Goal: Contribute content: Add original content to the website for others to see

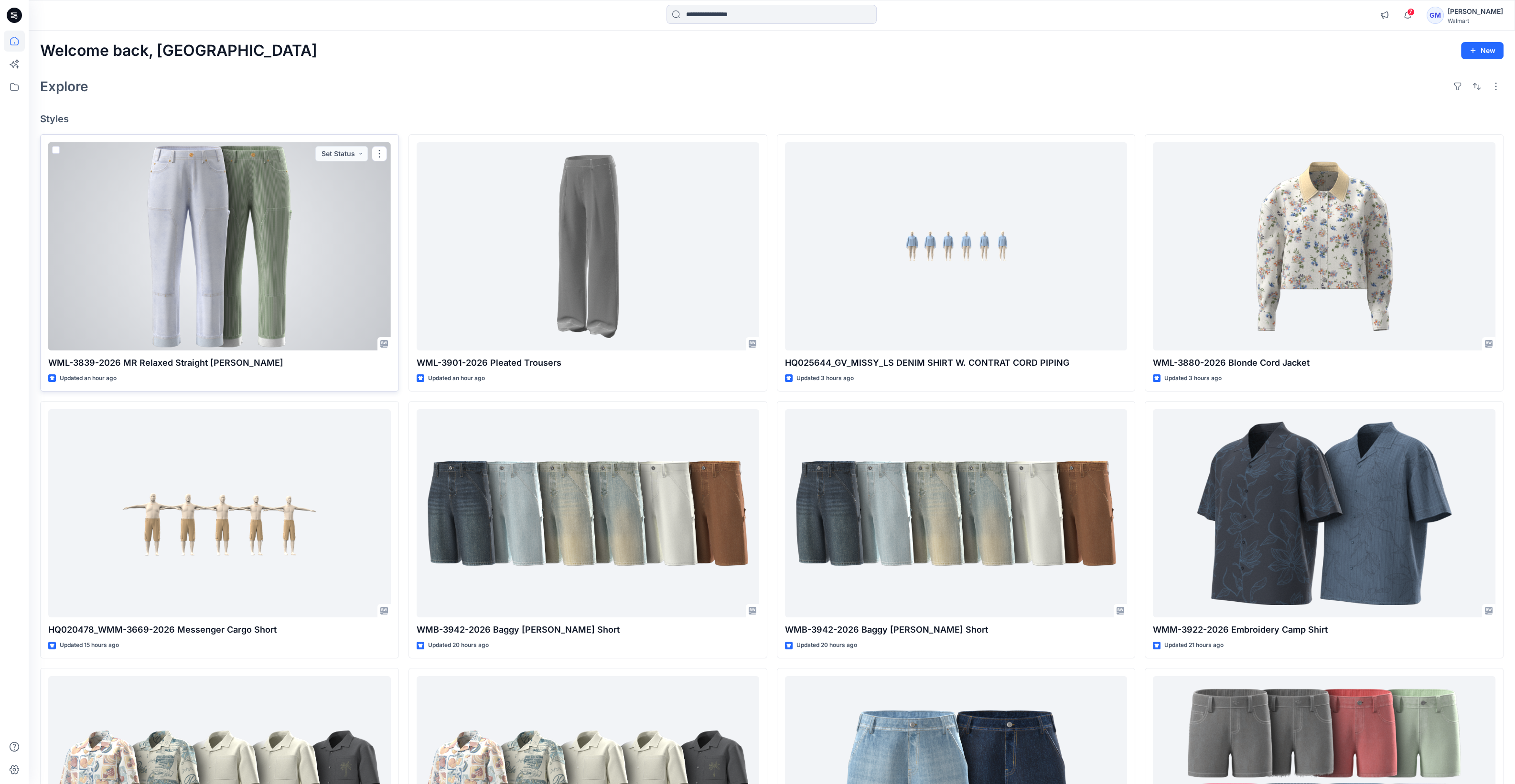
click at [275, 220] on div at bounding box center [220, 247] width 343 height 209
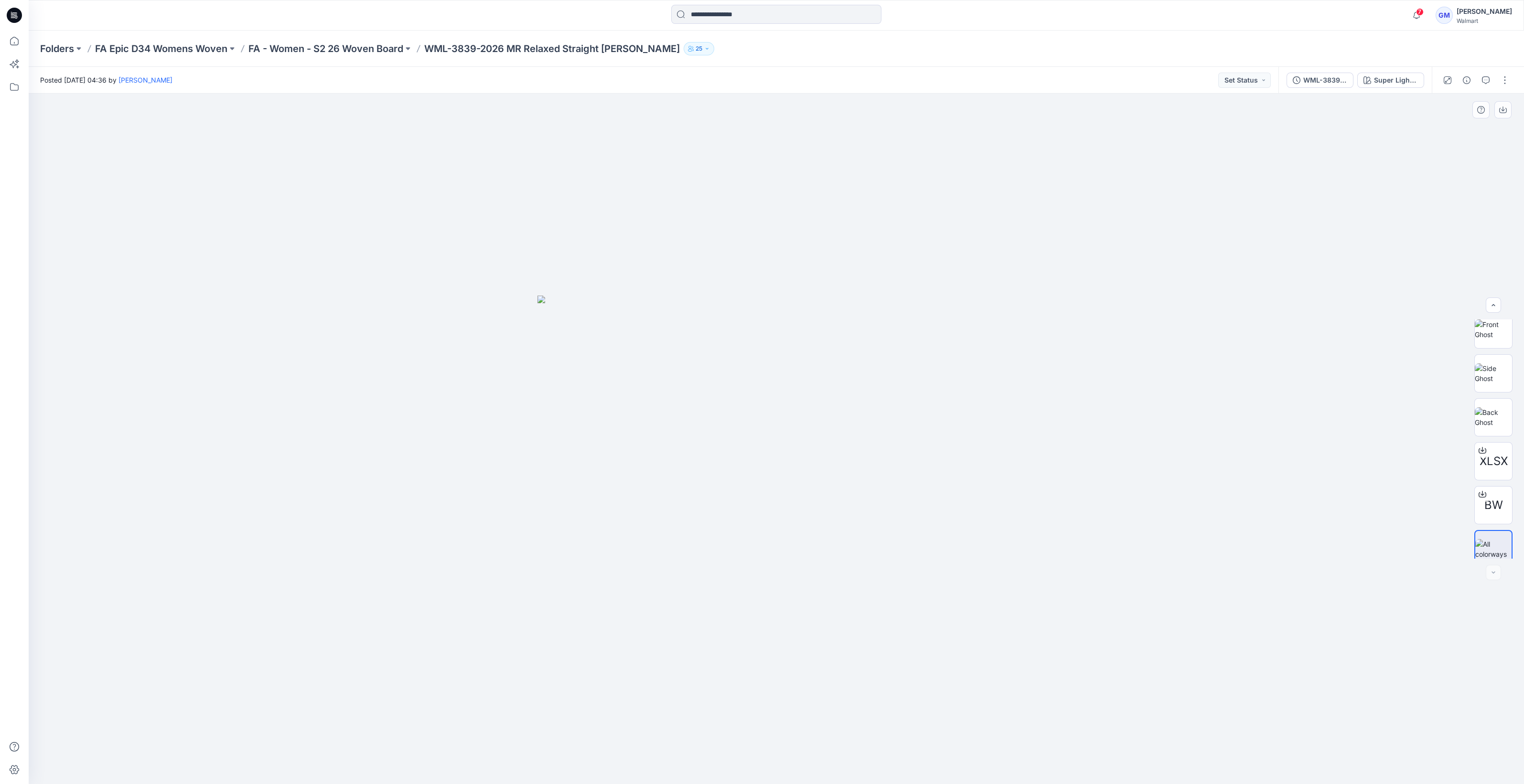
scroll to position [107, 0]
click at [1371, 76] on icon "button" at bounding box center [1367, 80] width 8 height 8
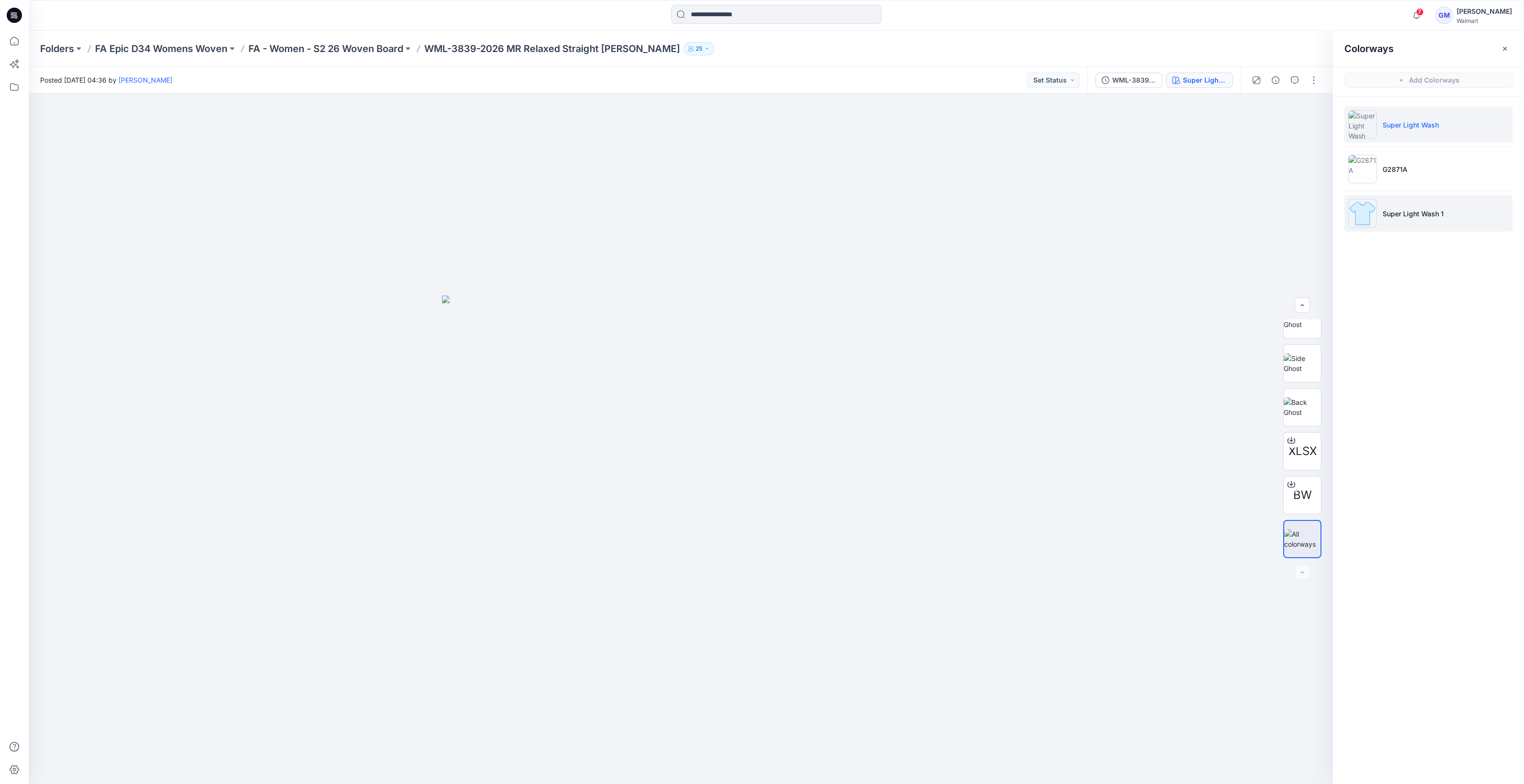
click at [1362, 211] on img at bounding box center [1362, 214] width 29 height 29
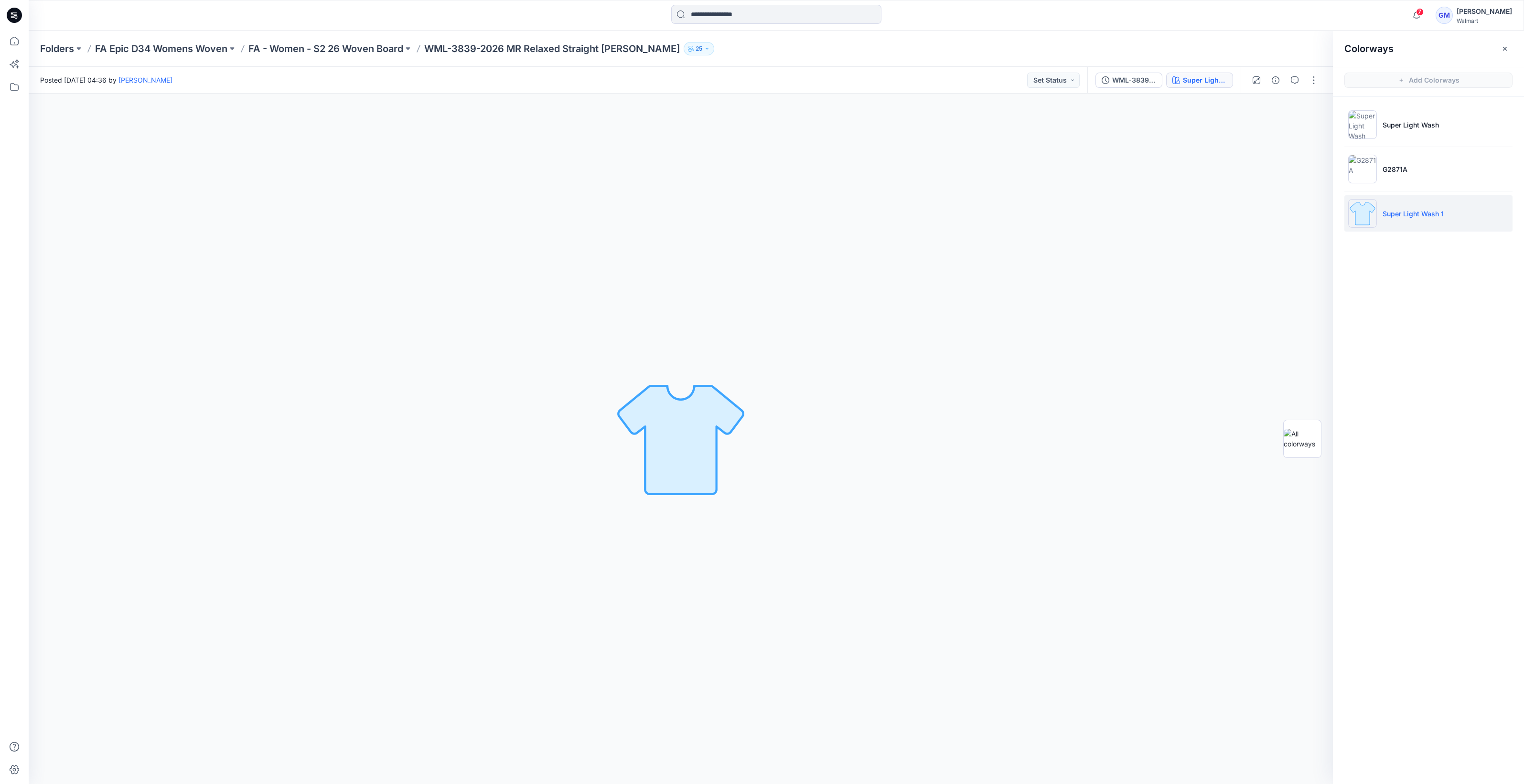
scroll to position [0, 0]
click at [1360, 215] on img at bounding box center [1362, 214] width 29 height 29
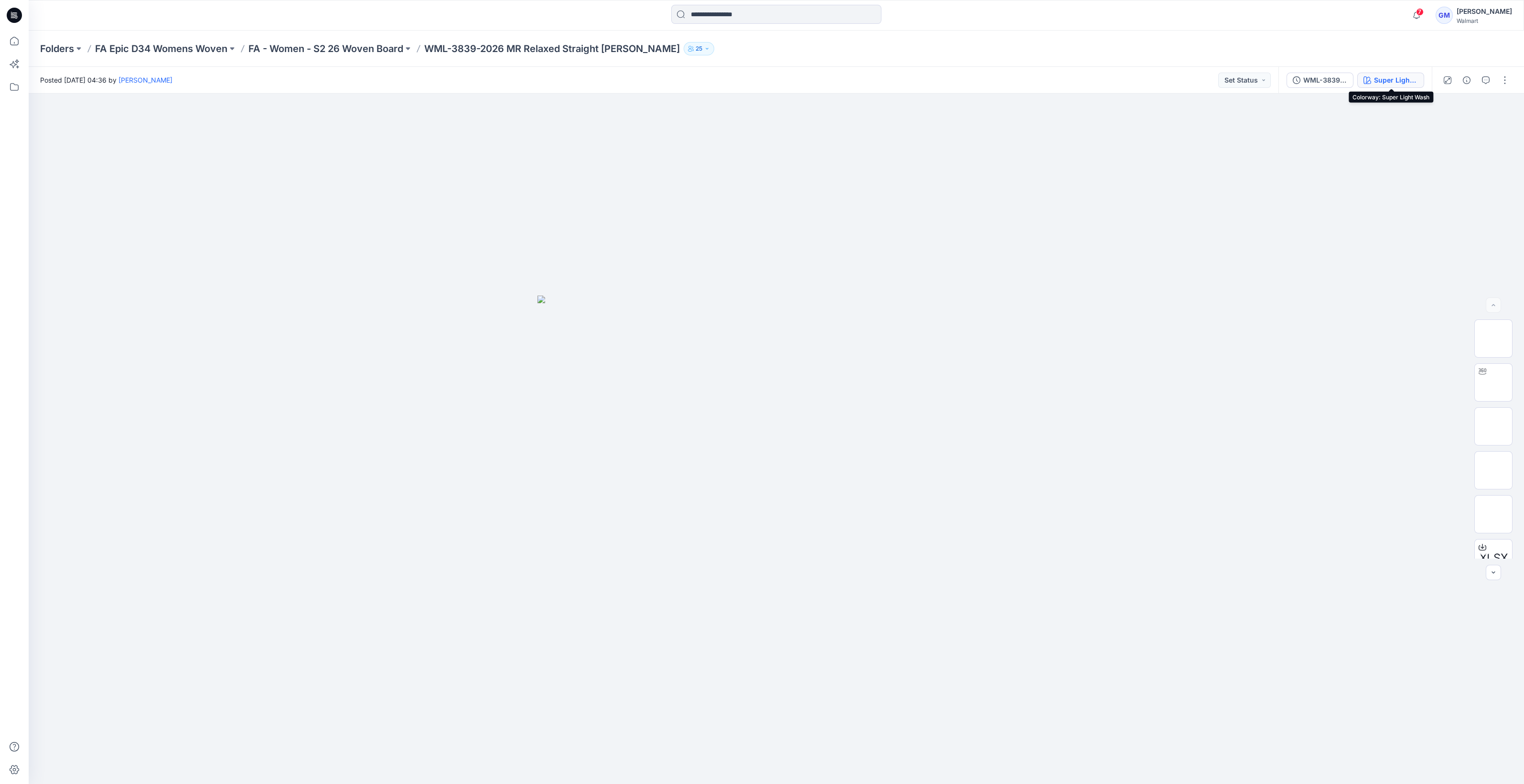
click at [1376, 73] on button "Super Light Wash" at bounding box center [1390, 80] width 67 height 15
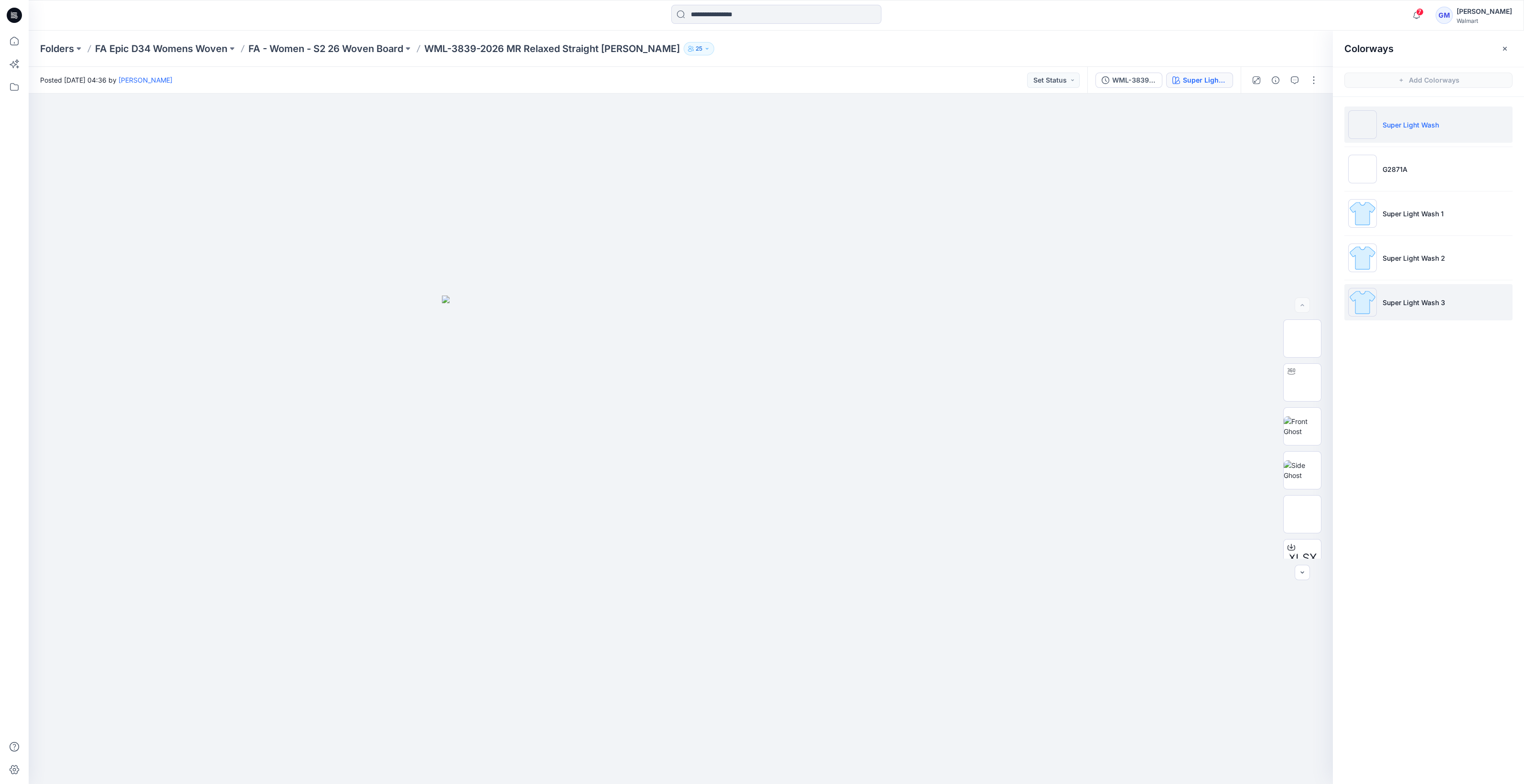
click at [1355, 302] on img at bounding box center [1362, 302] width 29 height 29
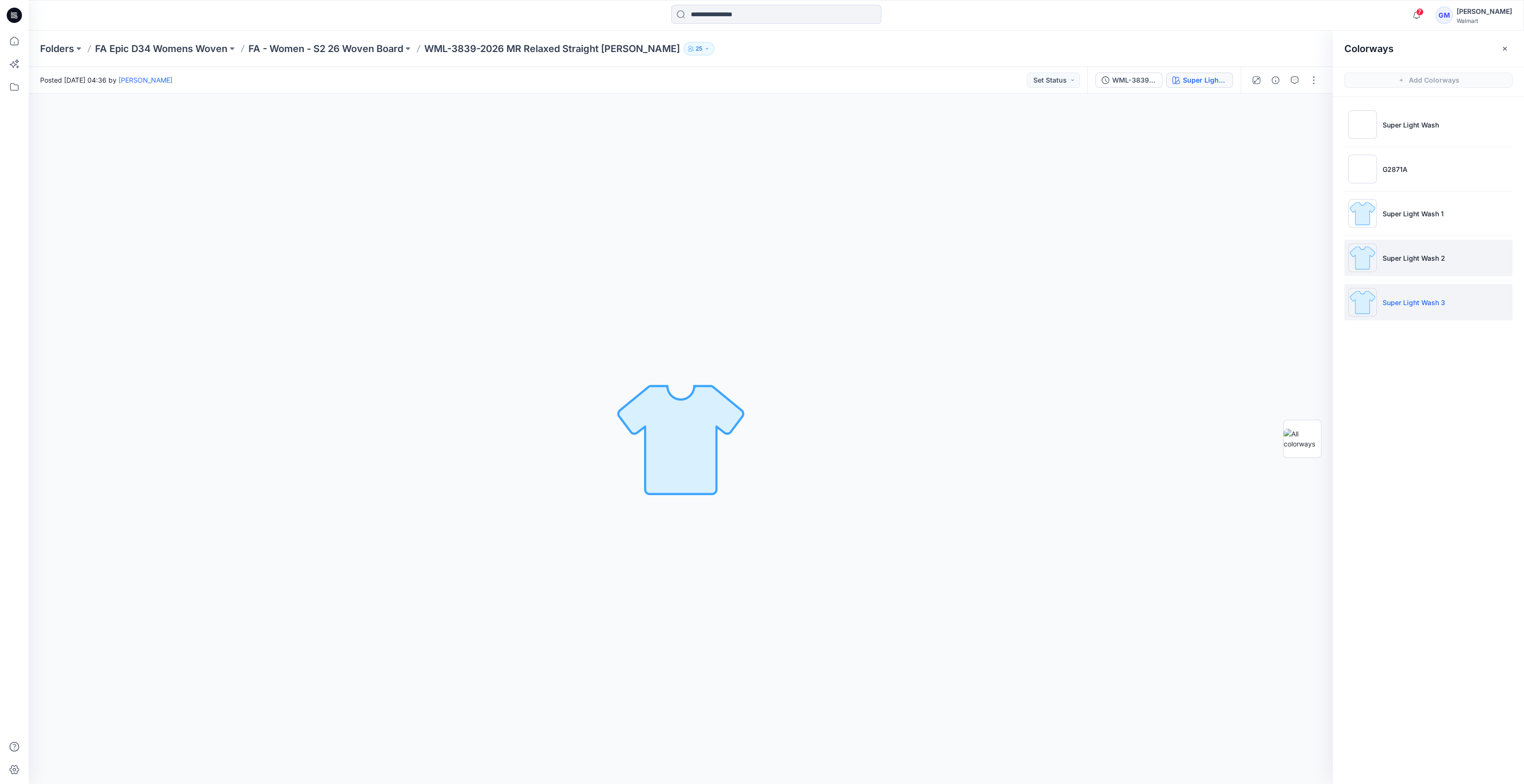
click at [1363, 271] on img at bounding box center [1362, 258] width 29 height 29
click at [1358, 212] on img at bounding box center [1362, 214] width 29 height 29
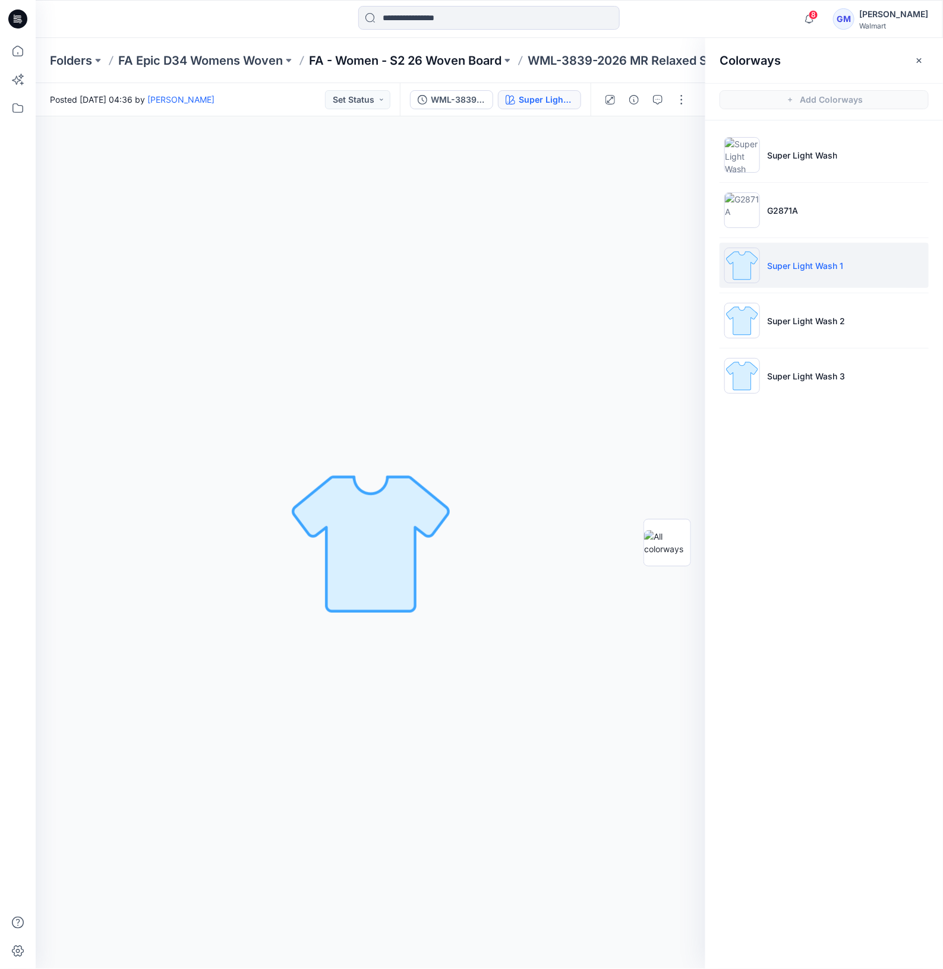
click at [326, 65] on p "FA - Women - S2 26 Woven Board" at bounding box center [405, 60] width 192 height 17
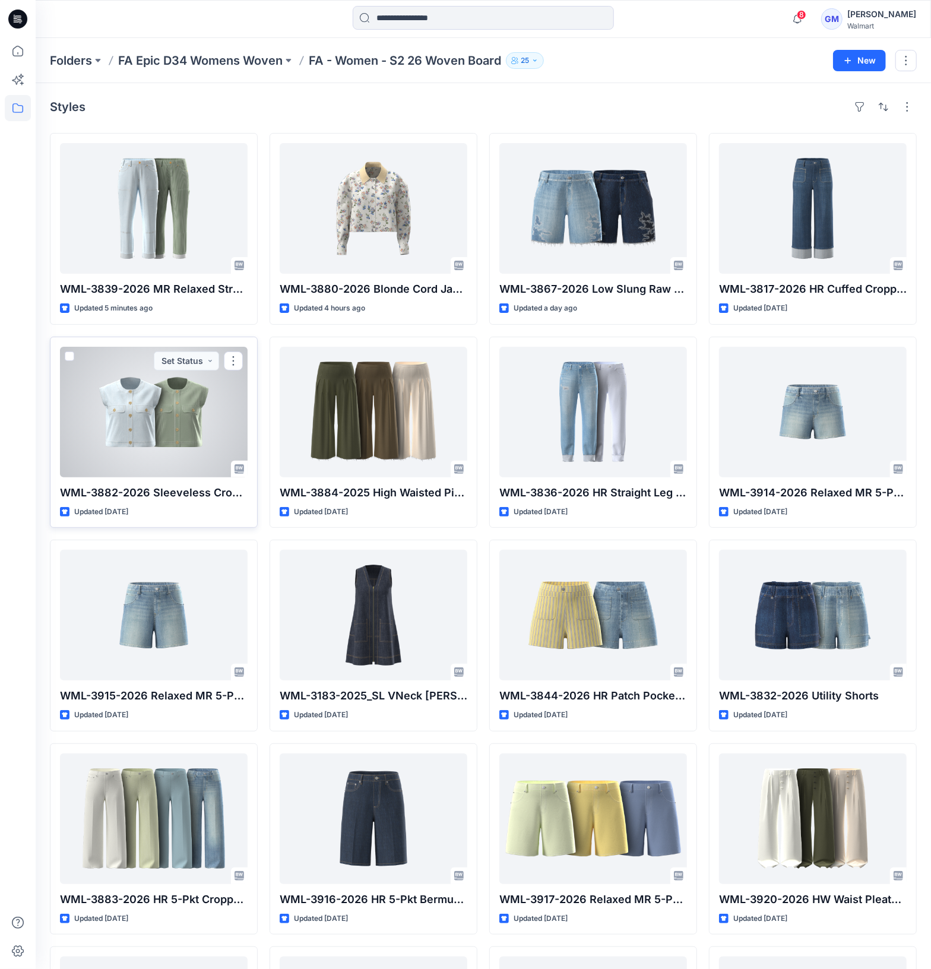
click at [135, 423] on div at bounding box center [154, 412] width 188 height 131
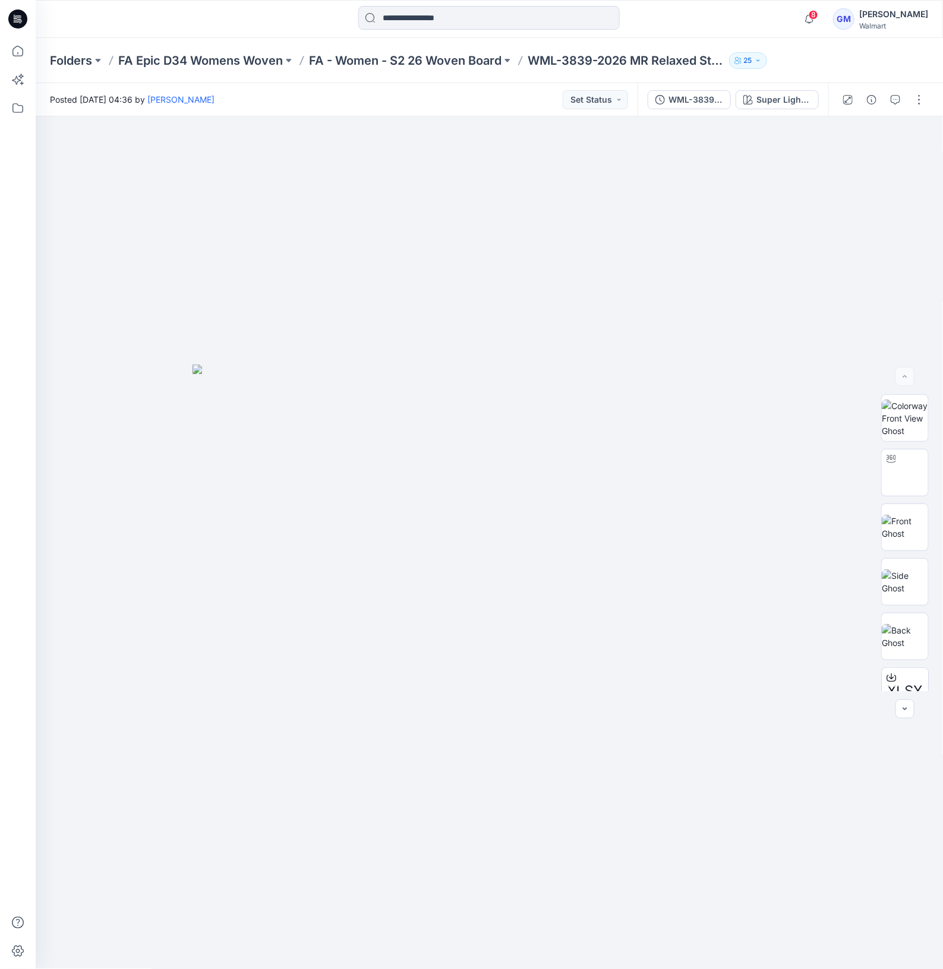
click at [786, 110] on div "WML-3839-2026 MR Relaxed Straight Carpenter_Full Colorway Super Light Wash" at bounding box center [732, 99] width 191 height 33
click at [789, 100] on div "Super Light Wash" at bounding box center [783, 99] width 55 height 13
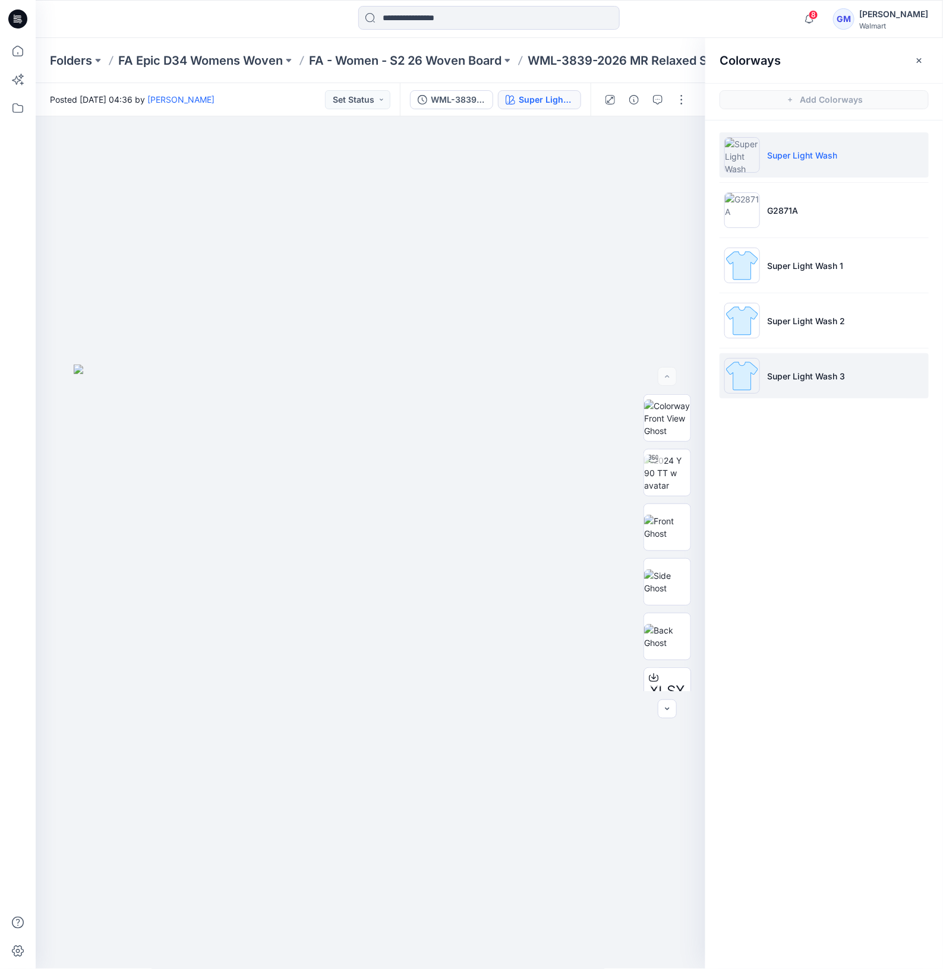
click at [753, 393] on img at bounding box center [742, 376] width 36 height 36
click at [747, 379] on img at bounding box center [742, 376] width 36 height 36
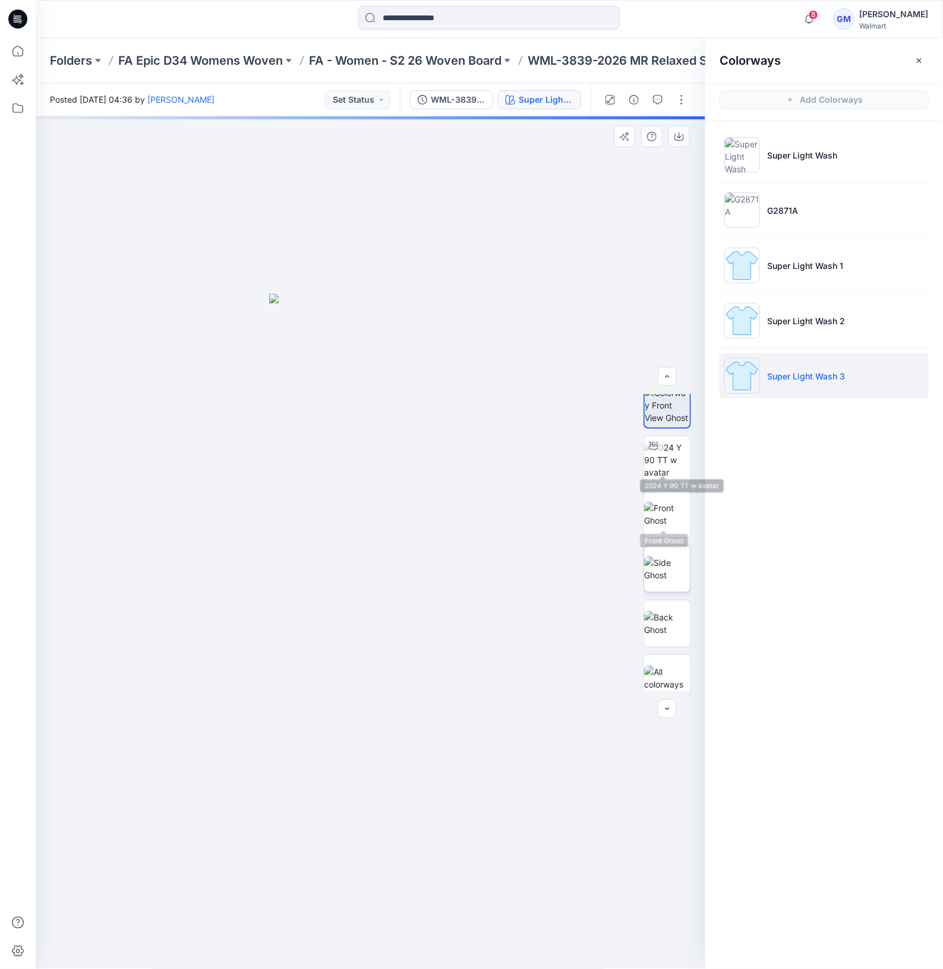
scroll to position [24, 0]
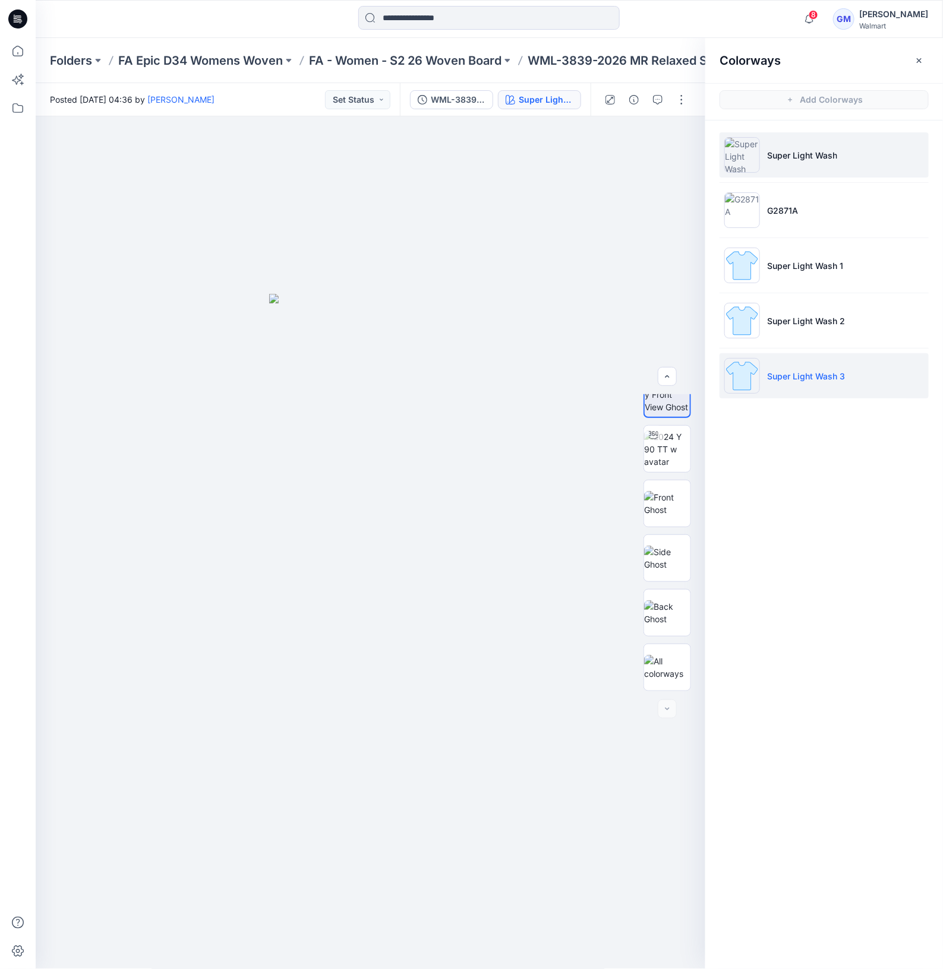
click at [754, 157] on img at bounding box center [742, 155] width 36 height 36
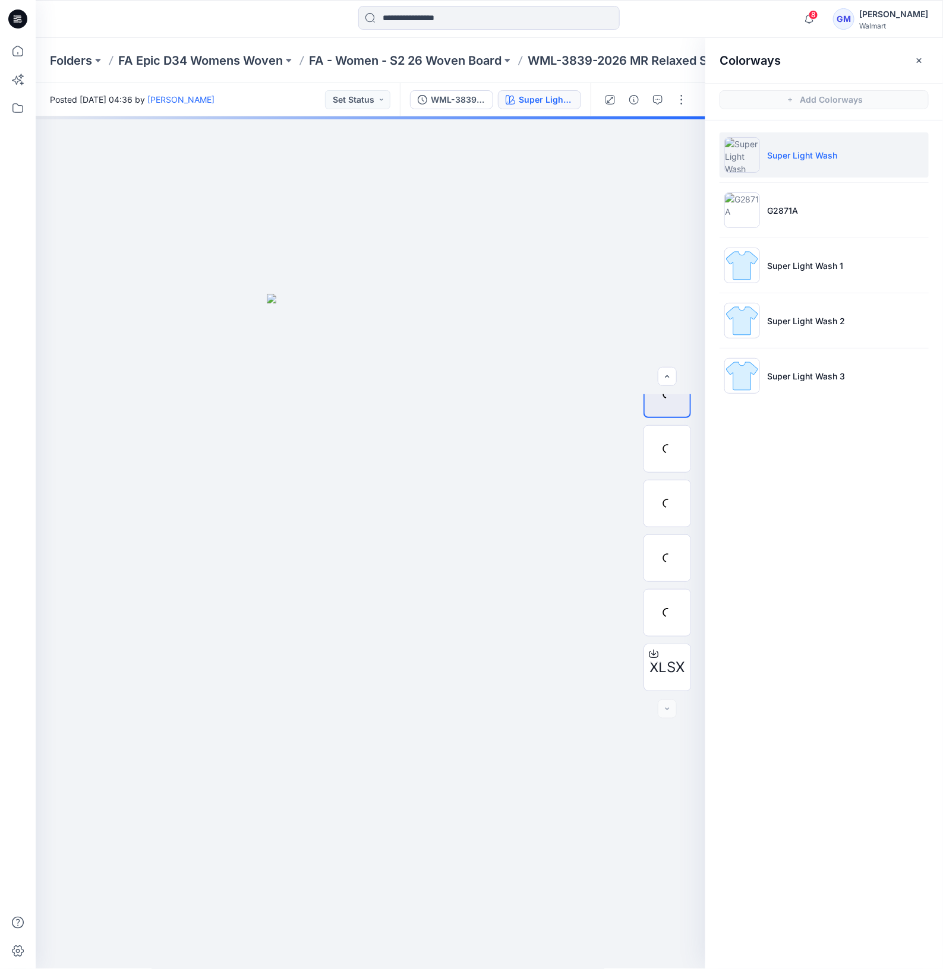
scroll to position [133, 0]
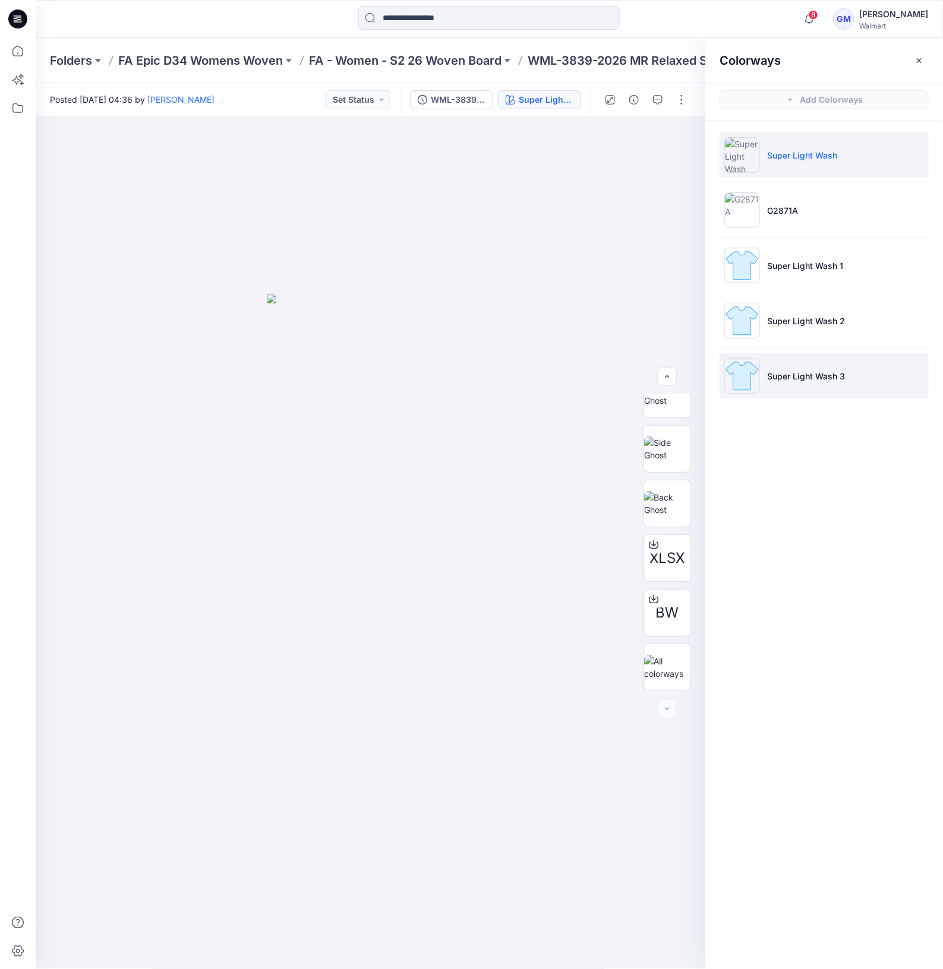
click at [734, 388] on img at bounding box center [742, 376] width 36 height 36
click at [737, 385] on img at bounding box center [742, 376] width 36 height 36
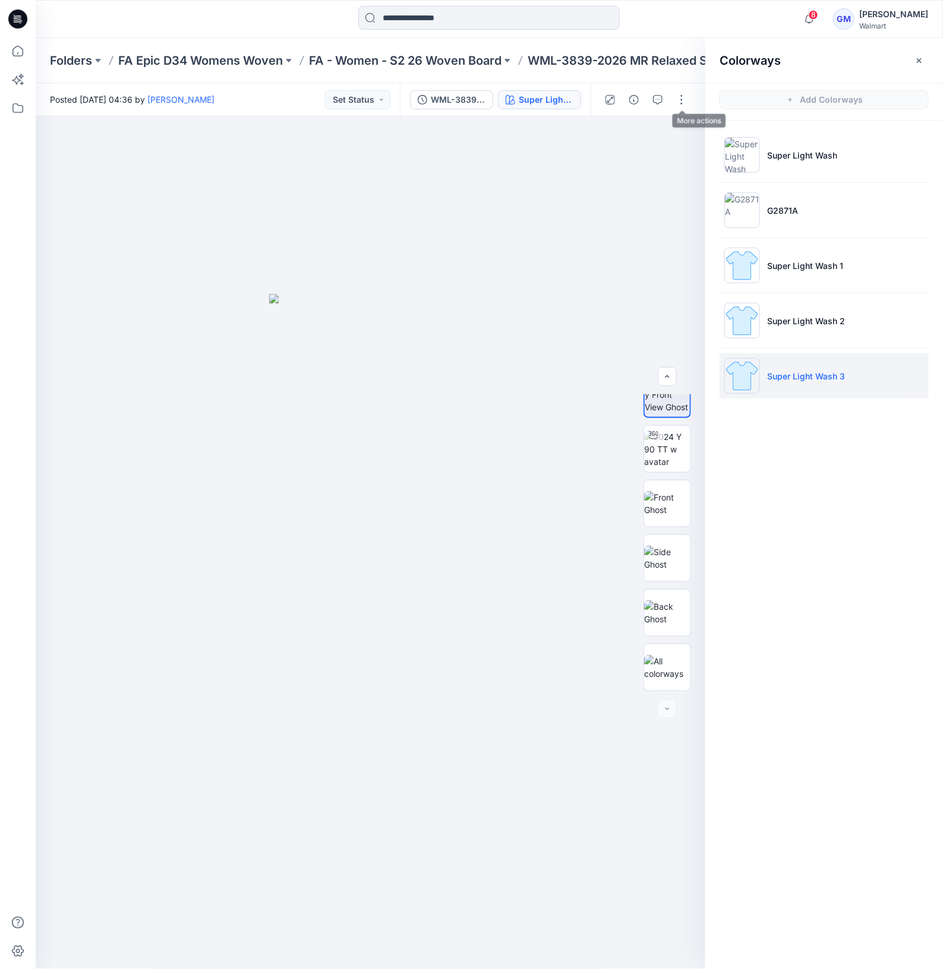
click at [669, 102] on div at bounding box center [645, 99] width 110 height 33
click at [681, 98] on button "button" at bounding box center [681, 99] width 19 height 19
click at [627, 157] on button "Edit" at bounding box center [631, 161] width 109 height 22
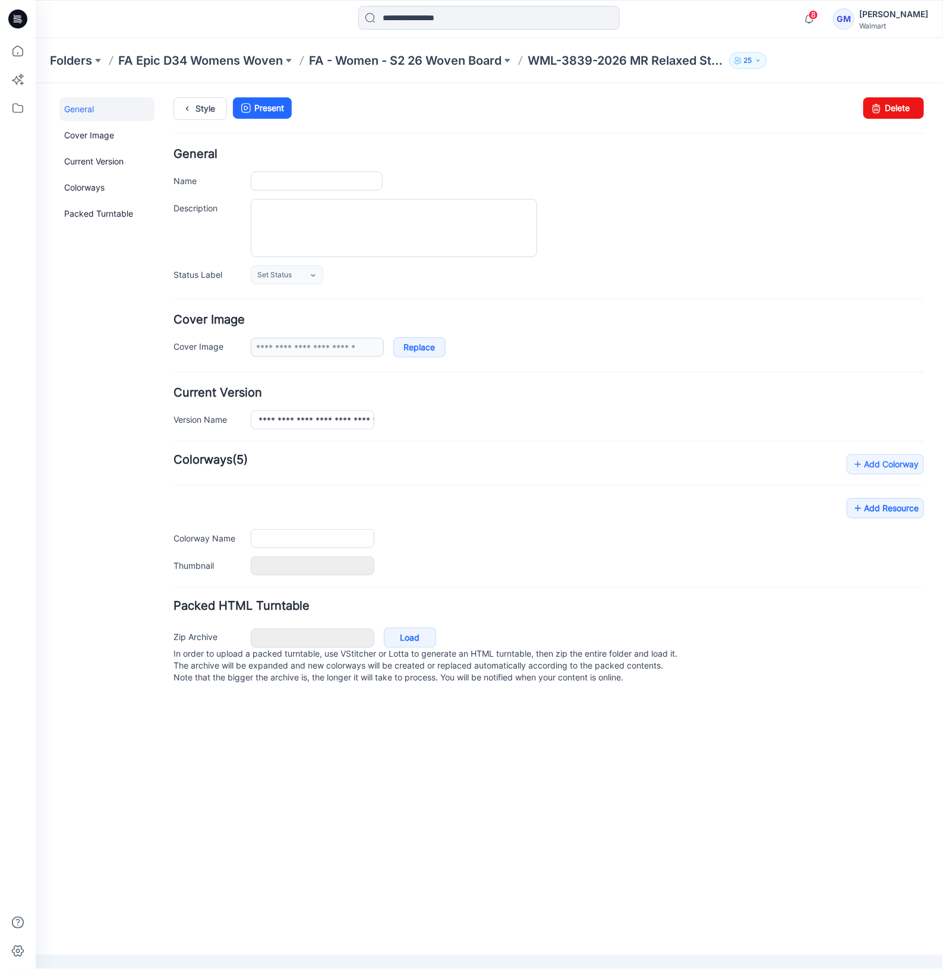
type input "**********"
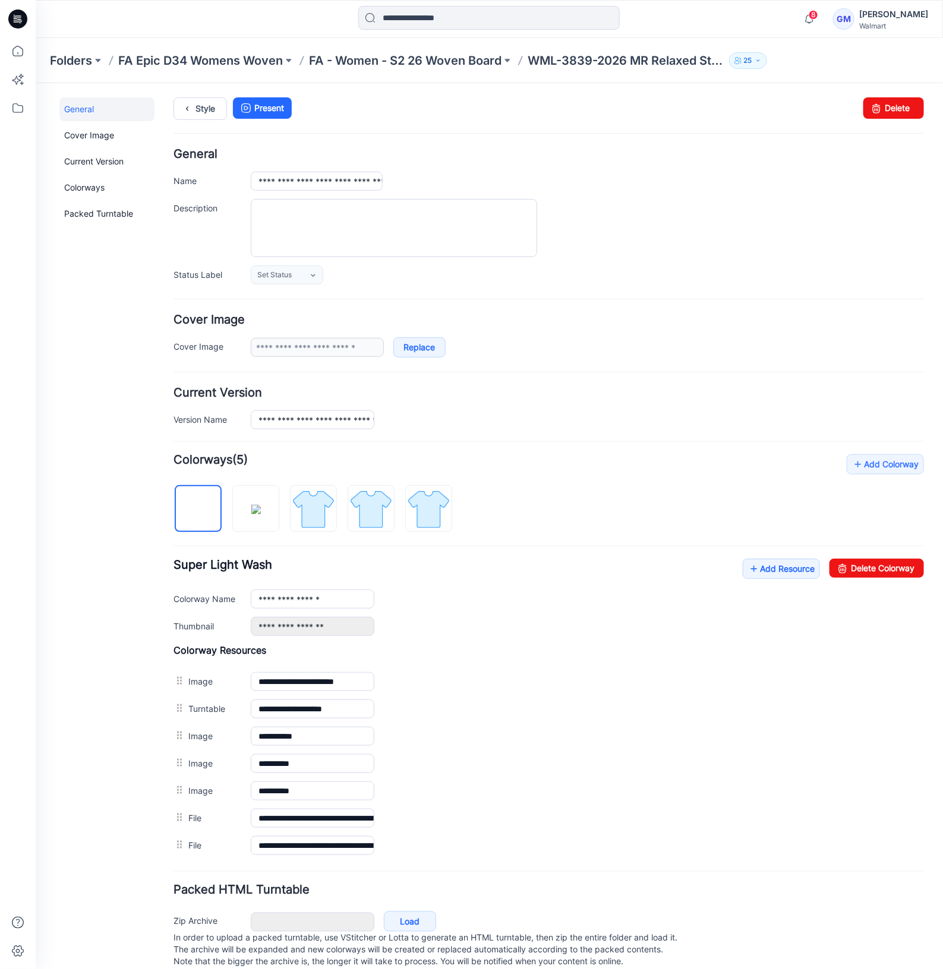
click at [700, 289] on form "**********" at bounding box center [548, 559] width 750 height 823
click at [320, 515] on img at bounding box center [312, 508] width 45 height 45
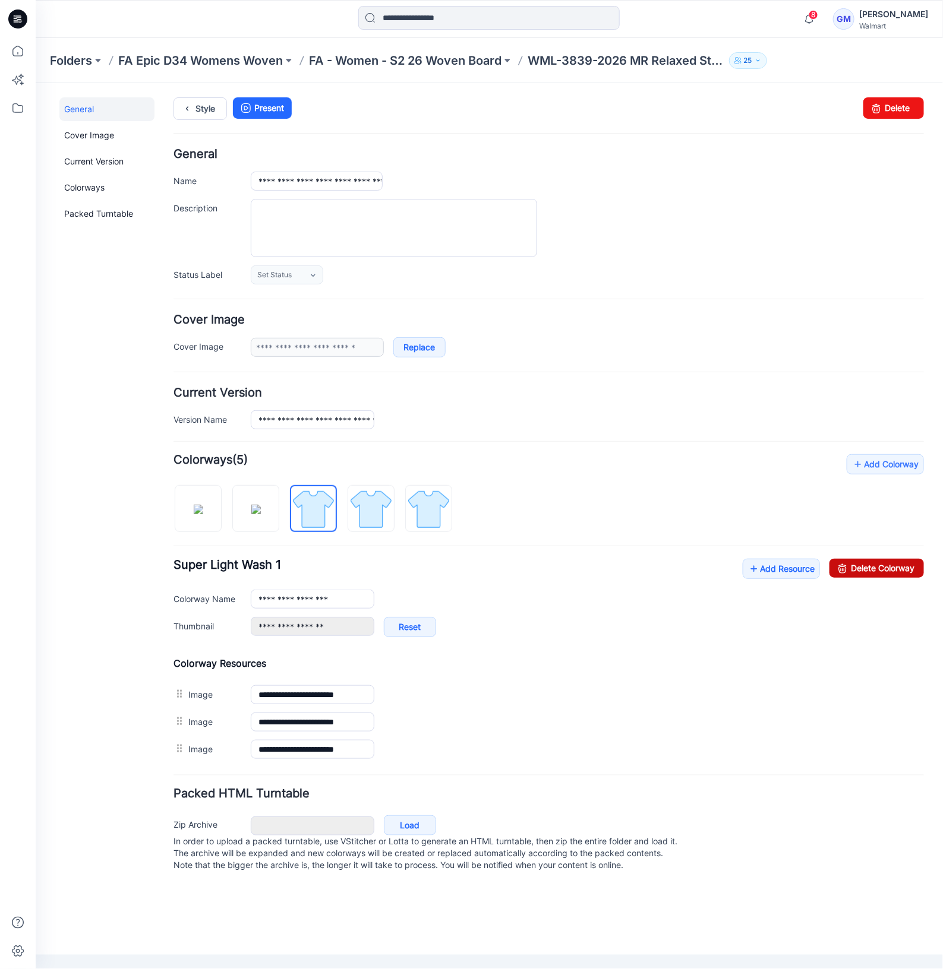
click at [855, 564] on link "Delete Colorway" at bounding box center [876, 567] width 94 height 19
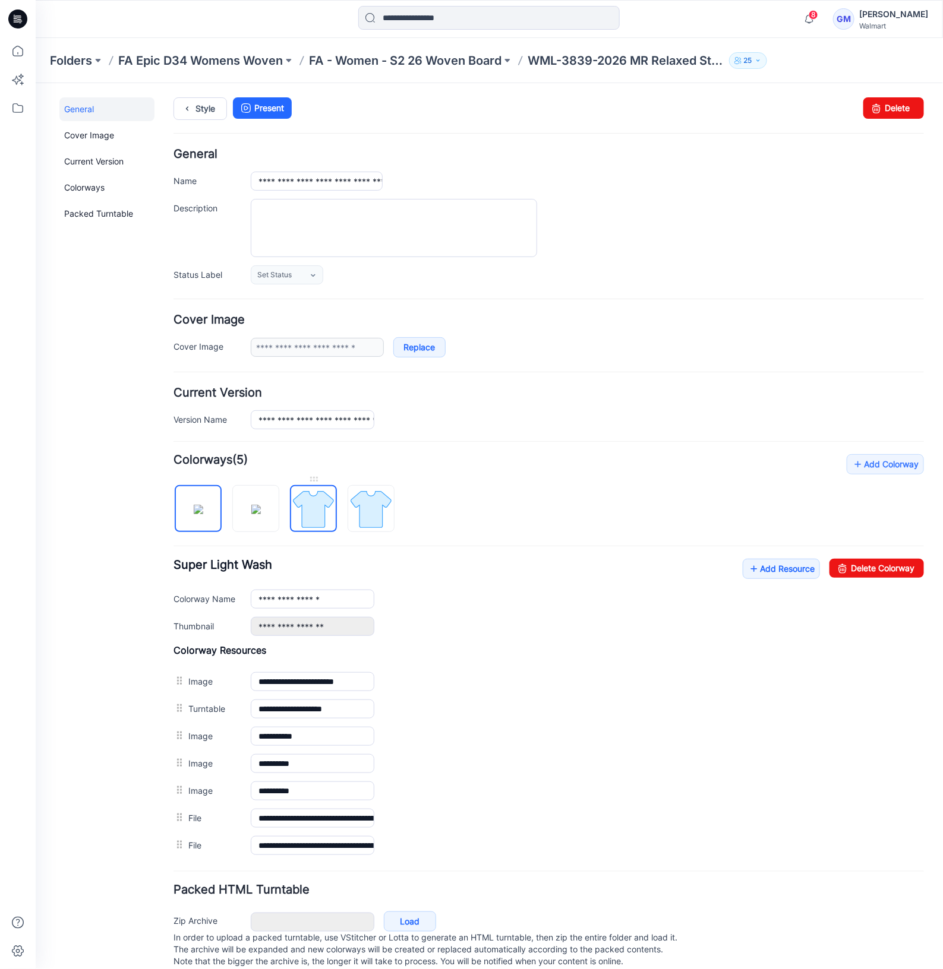
click at [311, 515] on img at bounding box center [312, 508] width 45 height 45
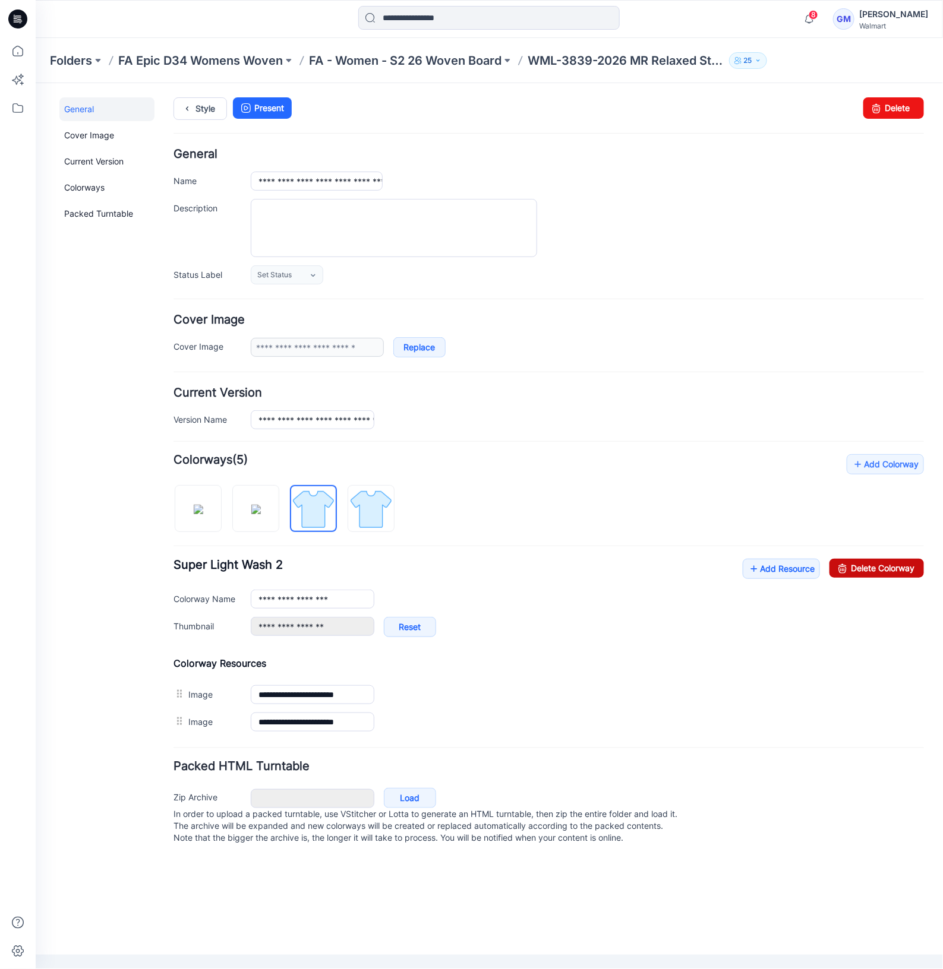
click at [884, 566] on link "Delete Colorway" at bounding box center [876, 567] width 94 height 19
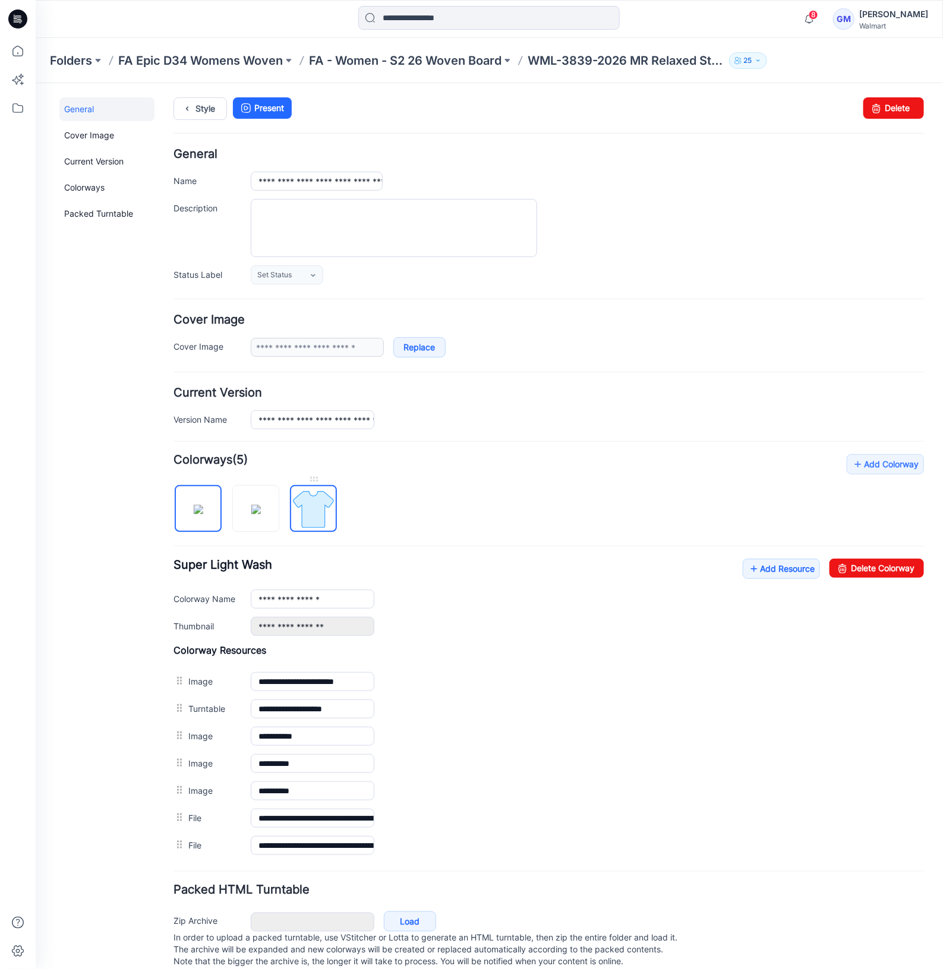
click at [320, 511] on img at bounding box center [312, 508] width 45 height 45
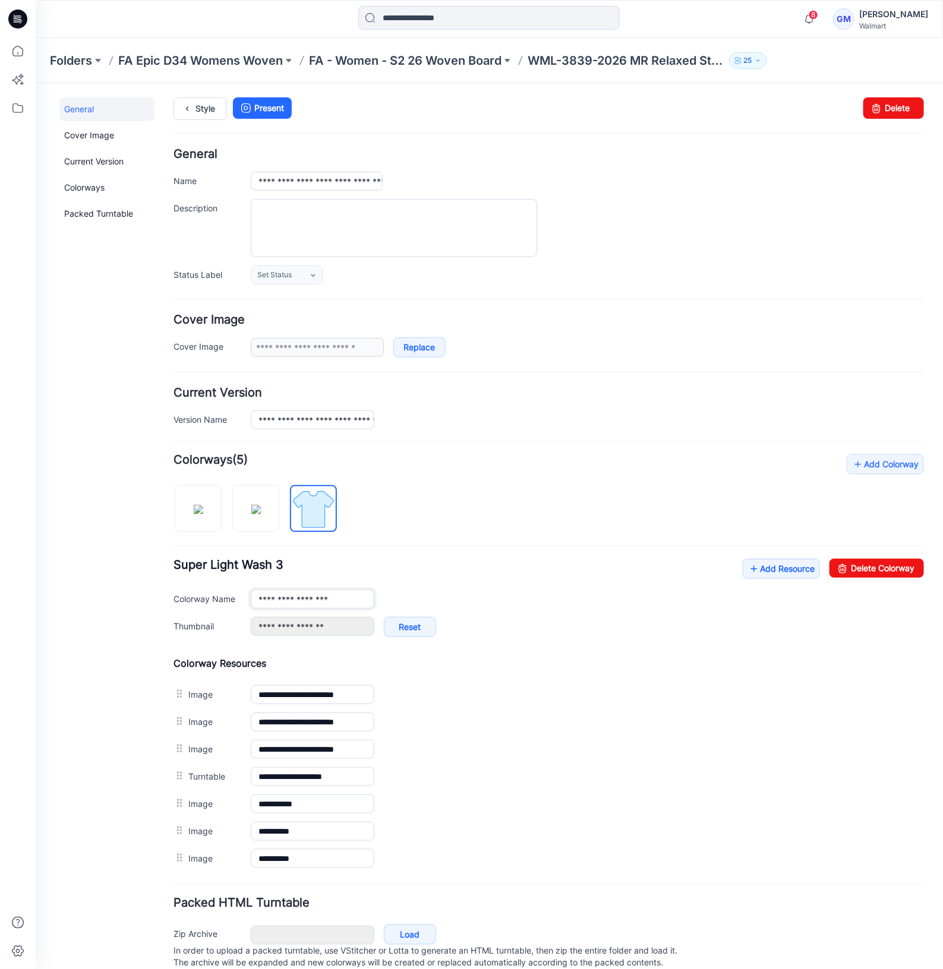
click at [347, 603] on input "**********" at bounding box center [312, 598] width 124 height 19
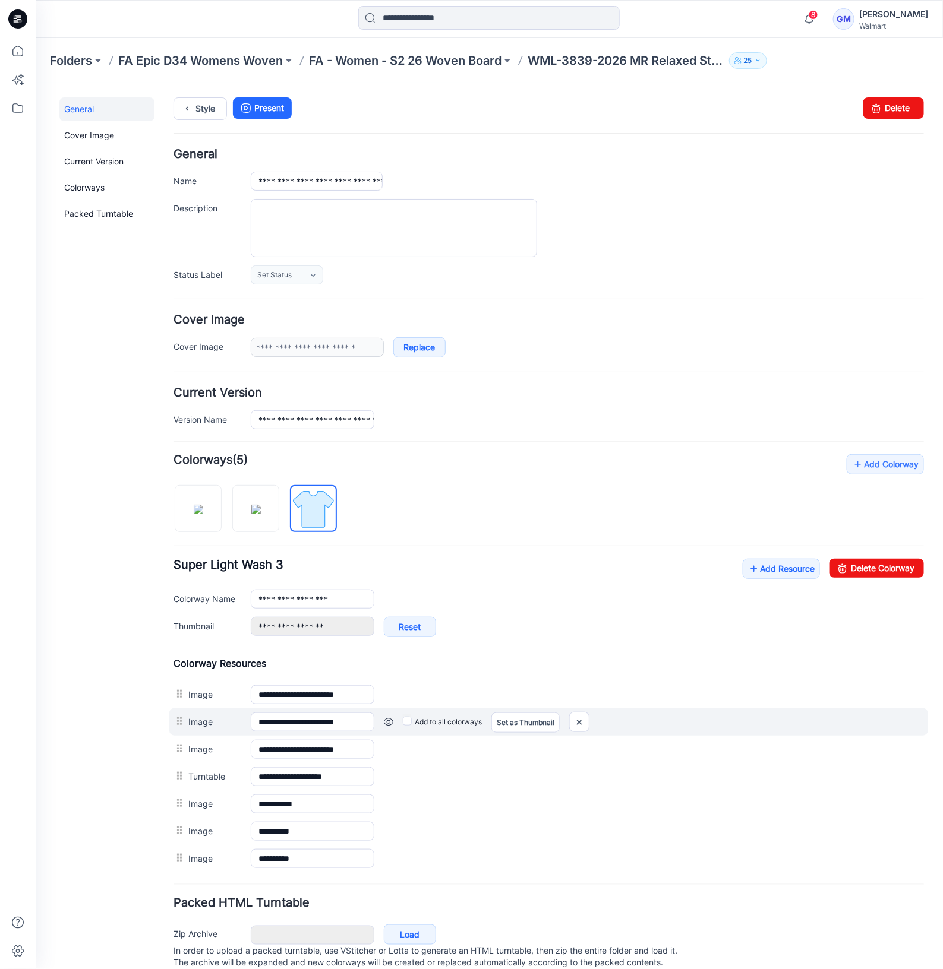
click at [35, 83] on link at bounding box center [35, 83] width 0 height 0
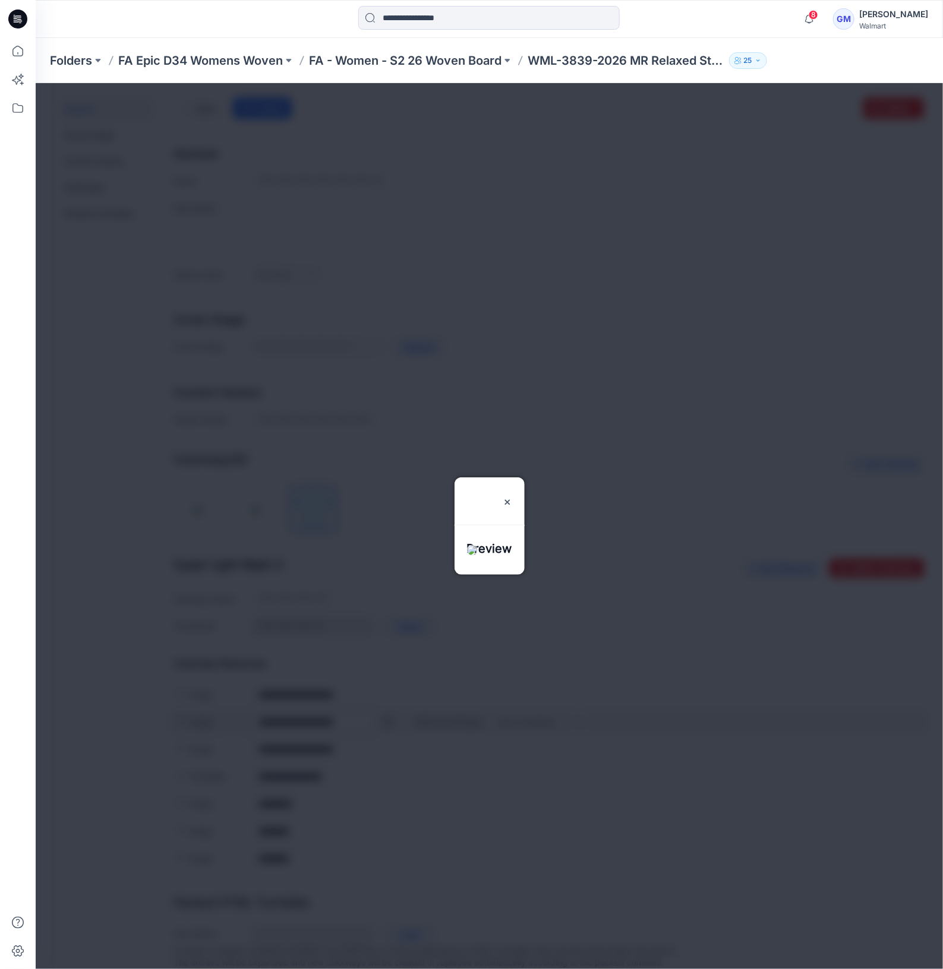
click at [389, 720] on div at bounding box center [488, 526] width 907 height 886
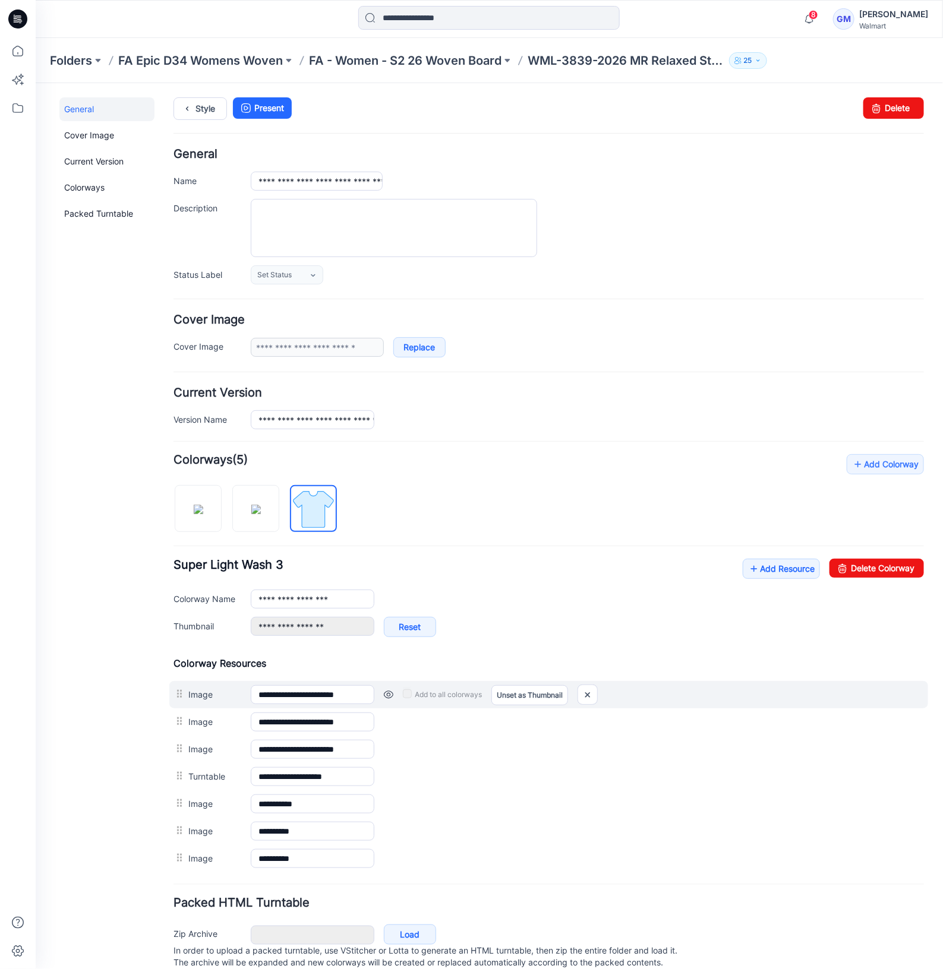
click at [386, 694] on link at bounding box center [388, 695] width 10 height 10
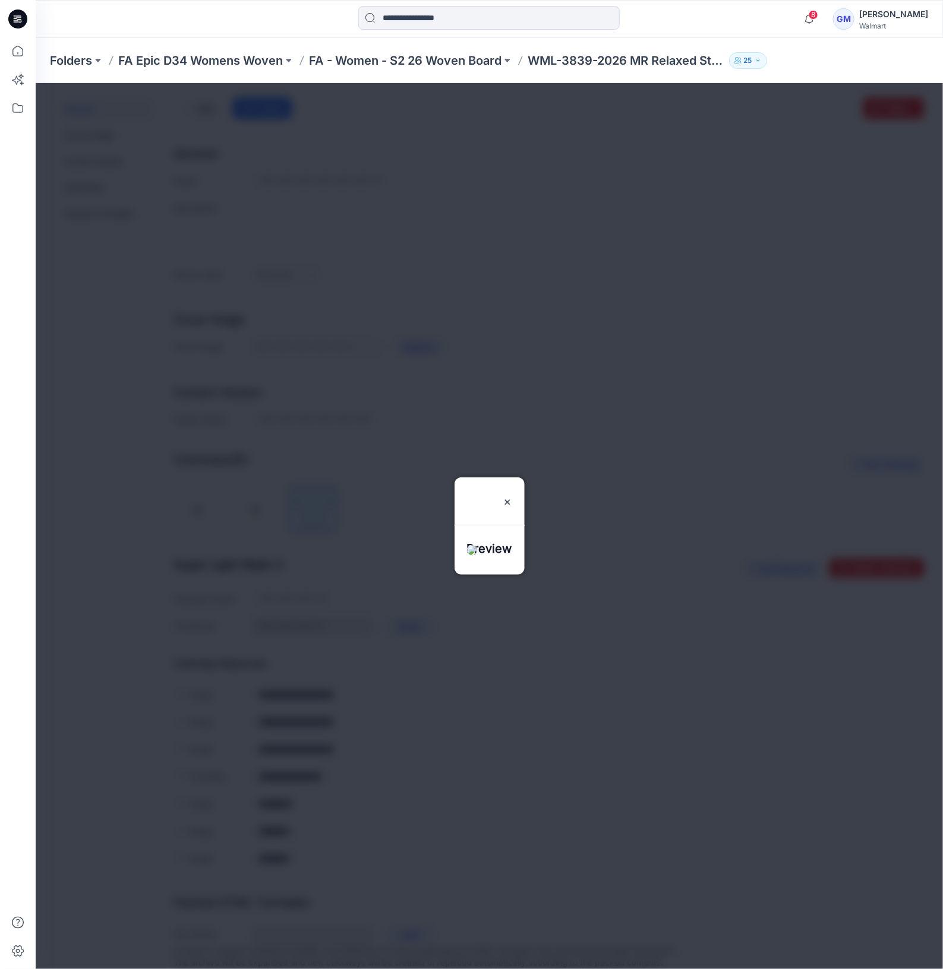
click at [386, 694] on div at bounding box center [488, 526] width 907 height 886
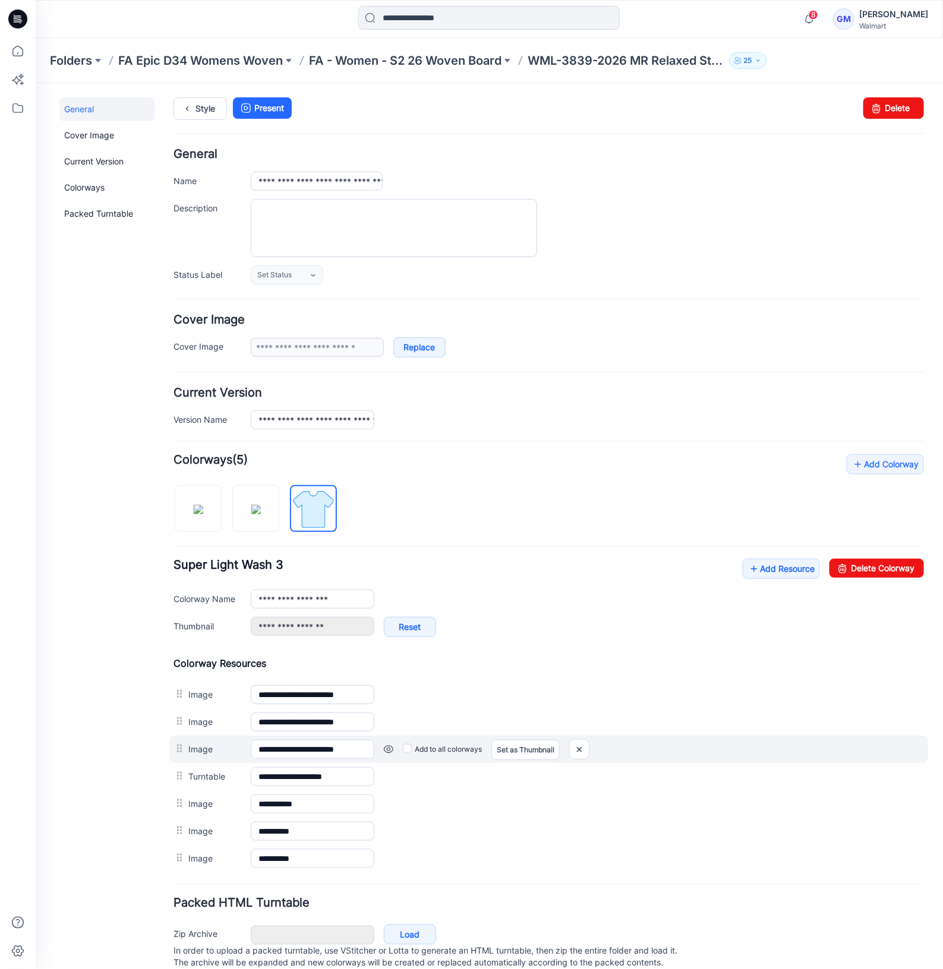
click at [35, 83] on link at bounding box center [35, 83] width 0 height 0
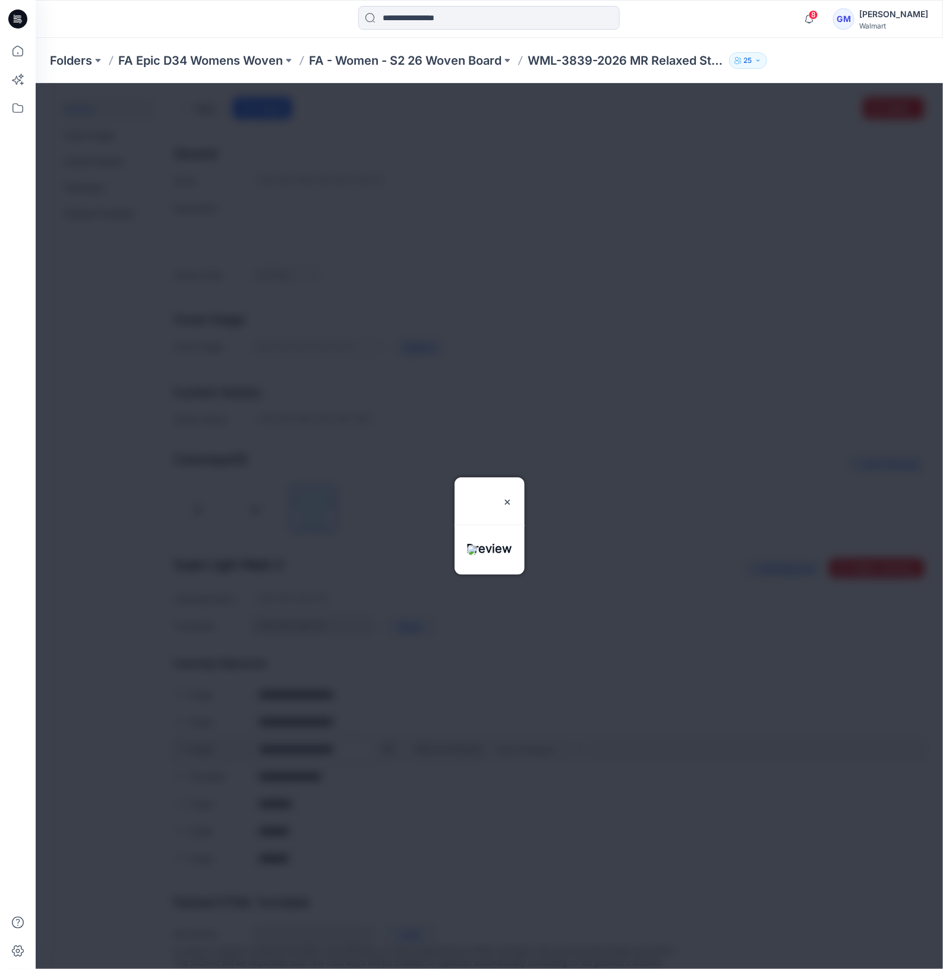
click at [385, 746] on div at bounding box center [488, 526] width 907 height 886
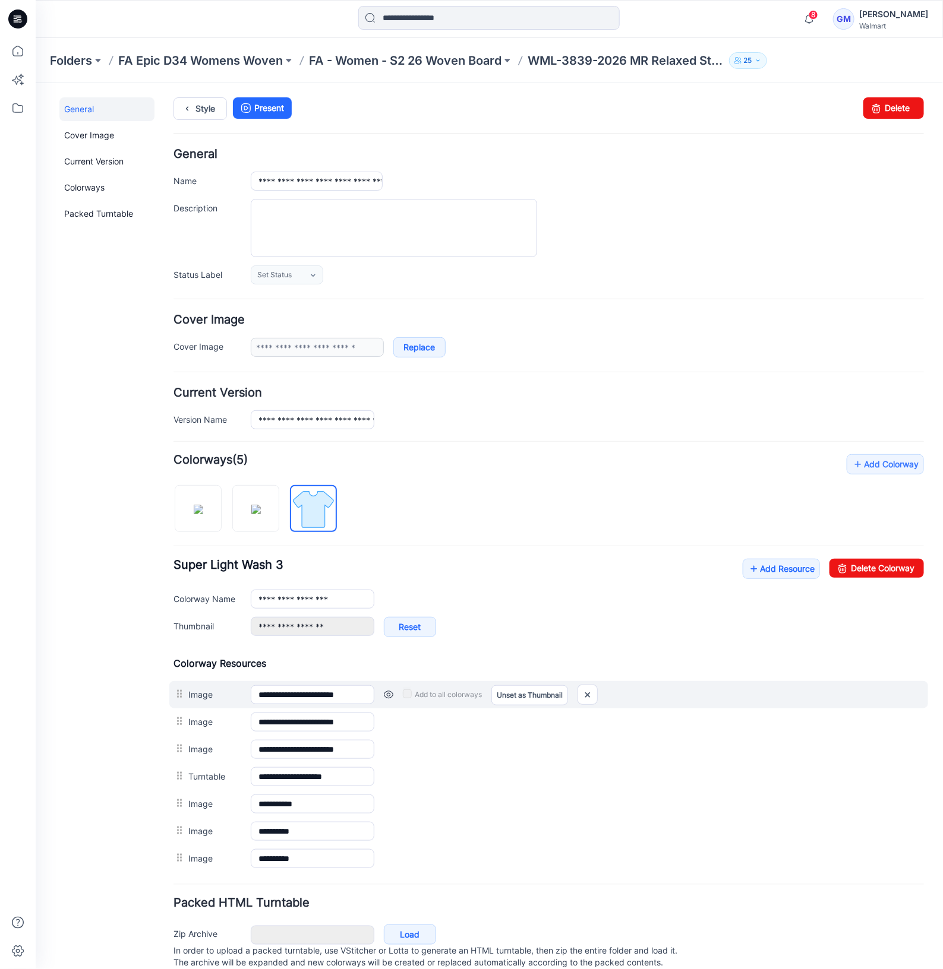
click at [577, 693] on div "Add to all colorways Set as Thumbnail Unset as Thumbnail" at bounding box center [648, 694] width 549 height 19
click at [583, 694] on img at bounding box center [586, 695] width 19 height 20
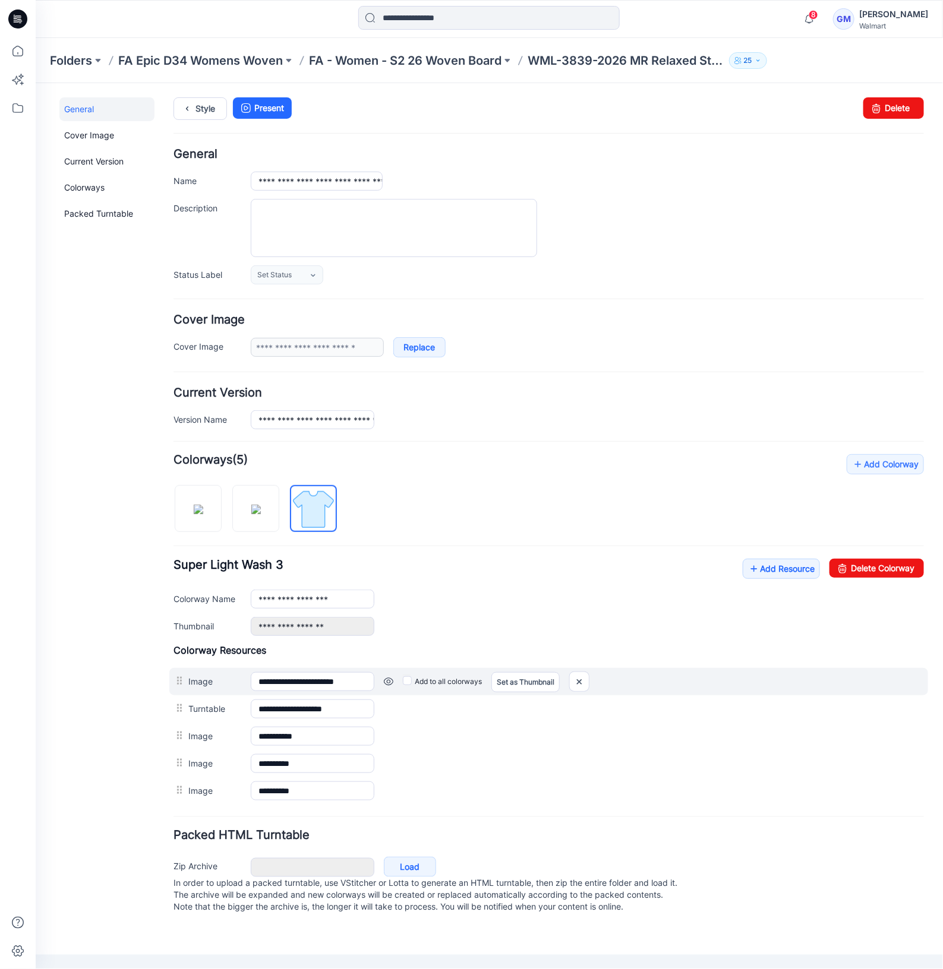
click at [35, 83] on link at bounding box center [35, 83] width 0 height 0
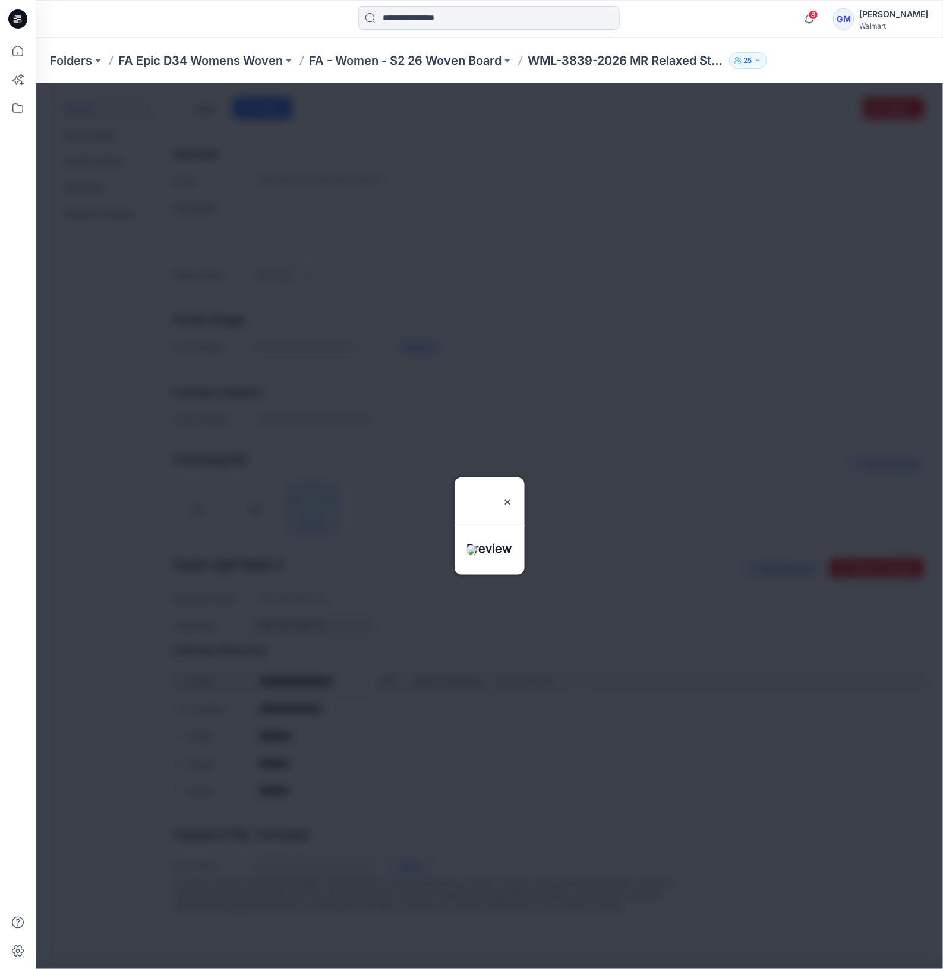
click at [388, 680] on div at bounding box center [488, 526] width 907 height 886
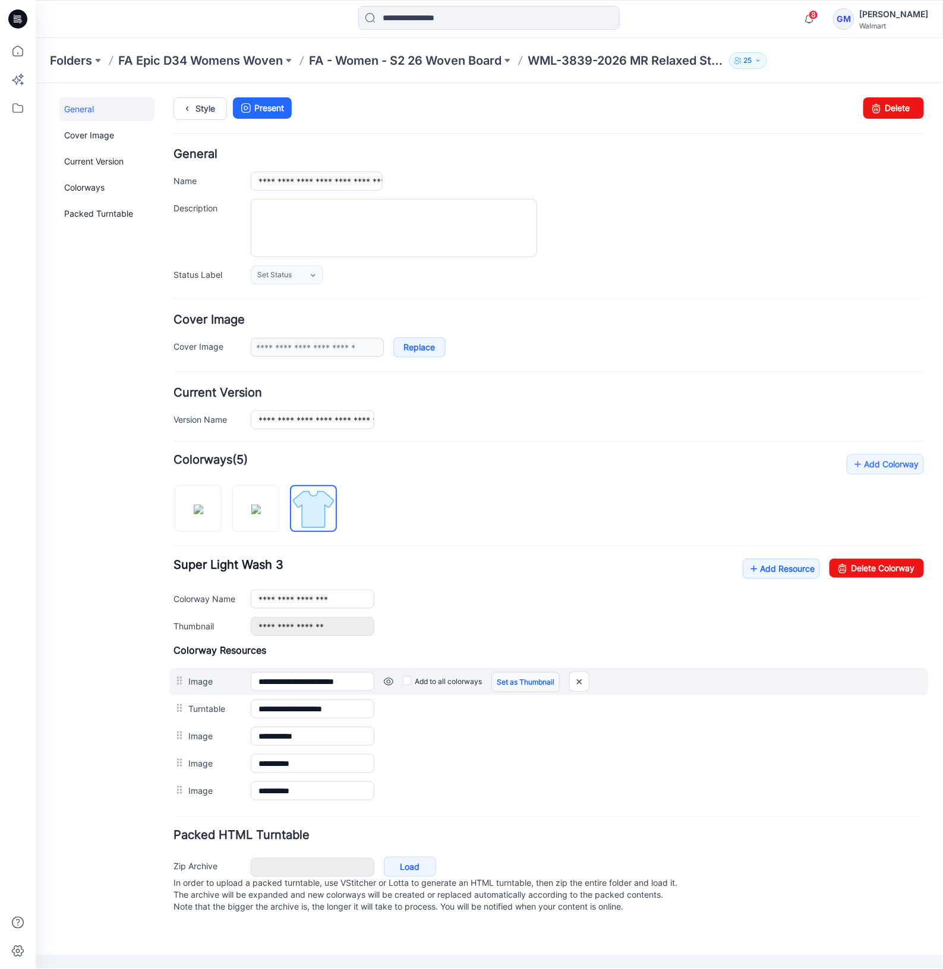
click at [519, 679] on link "Set as Thumbnail" at bounding box center [525, 682] width 68 height 20
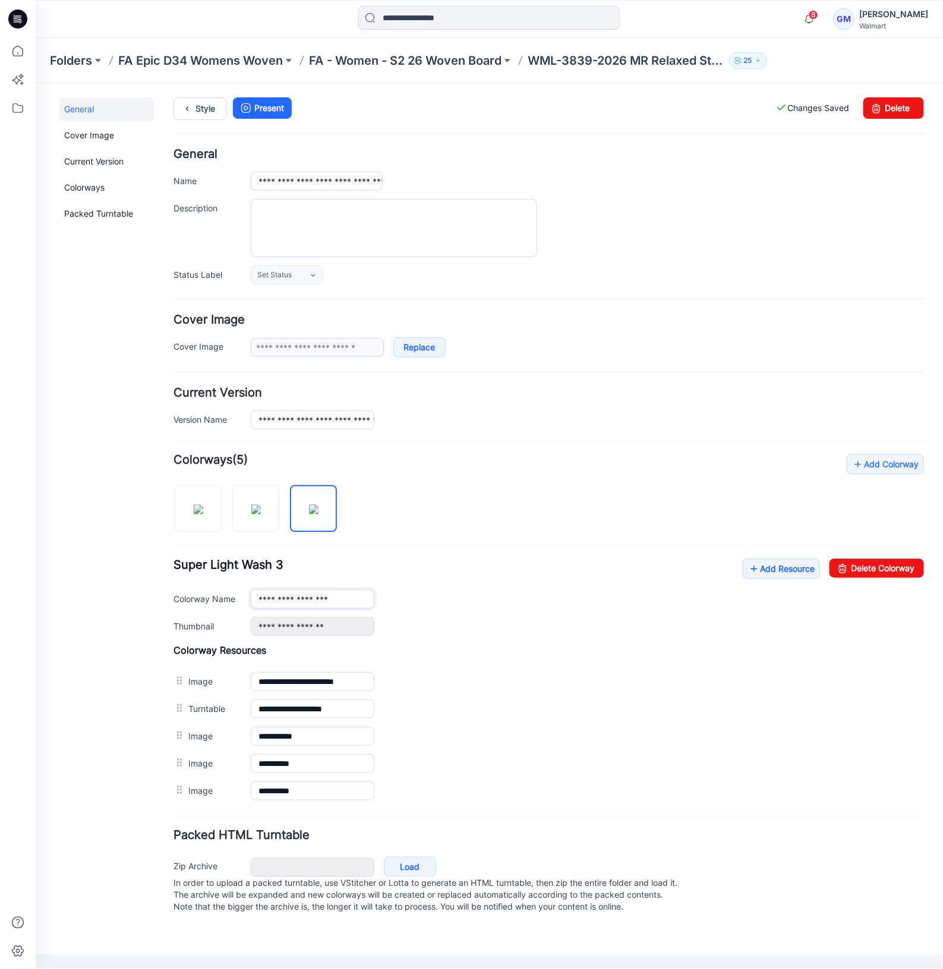
click at [347, 602] on input "**********" at bounding box center [312, 598] width 124 height 19
click at [203, 514] on img at bounding box center [198, 509] width 10 height 10
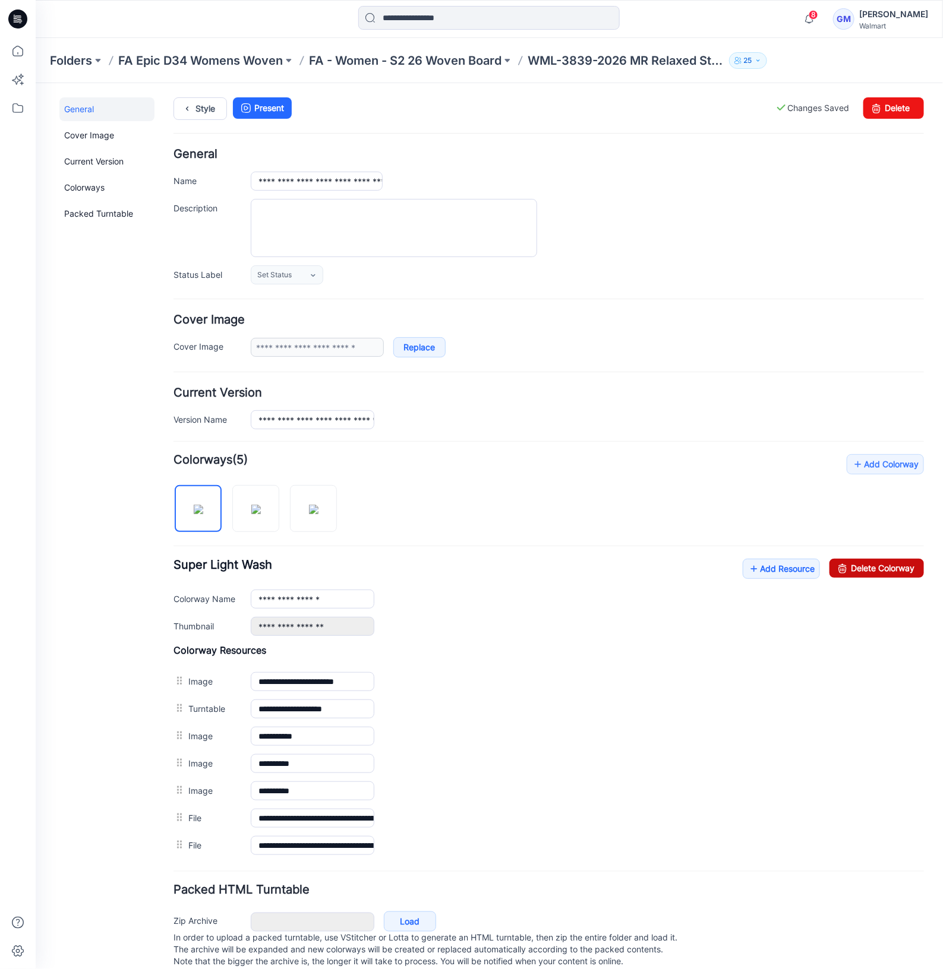
click at [861, 568] on link "Delete Colorway" at bounding box center [876, 567] width 94 height 19
click at [194, 504] on img at bounding box center [198, 509] width 10 height 10
click at [349, 596] on input "**********" at bounding box center [312, 598] width 124 height 19
type input "**********"
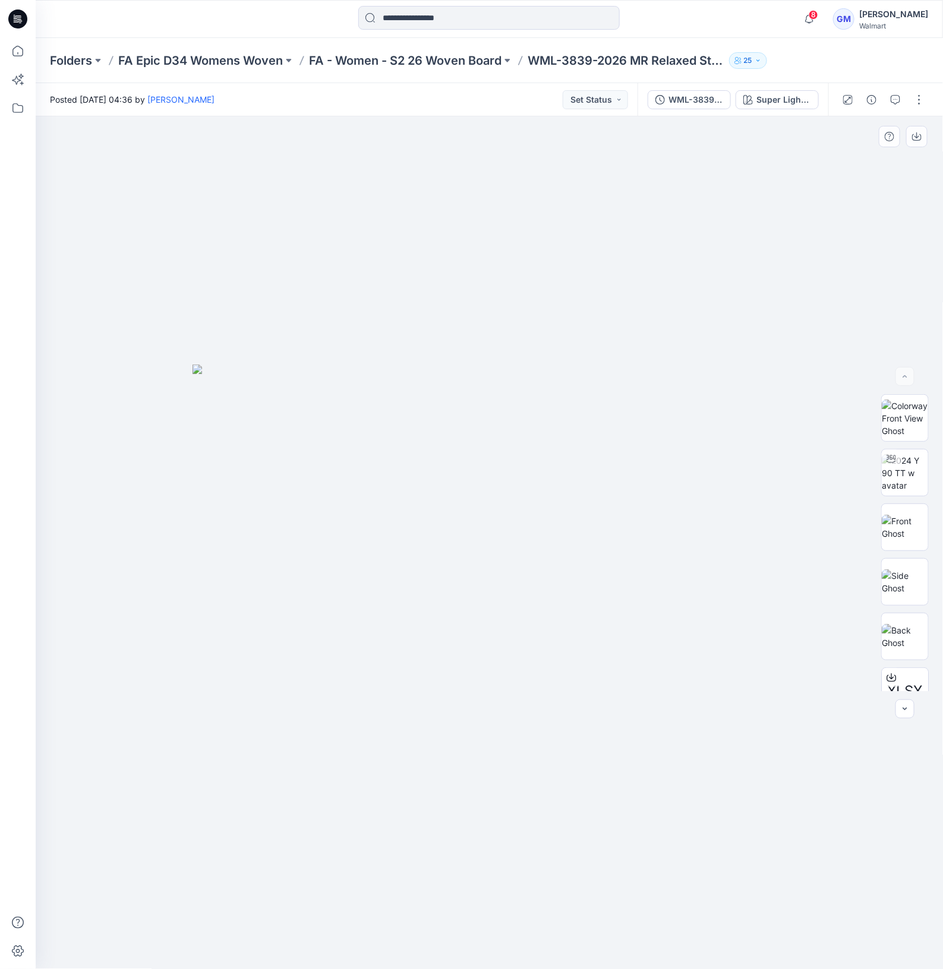
click at [757, 236] on div at bounding box center [490, 543] width 908 height 854
drag, startPoint x: 898, startPoint y: 565, endPoint x: 912, endPoint y: 579, distance: 20.2
click at [902, 570] on img at bounding box center [904, 582] width 46 height 25
click at [912, 624] on img at bounding box center [904, 636] width 46 height 25
click at [921, 93] on button "button" at bounding box center [918, 99] width 19 height 19
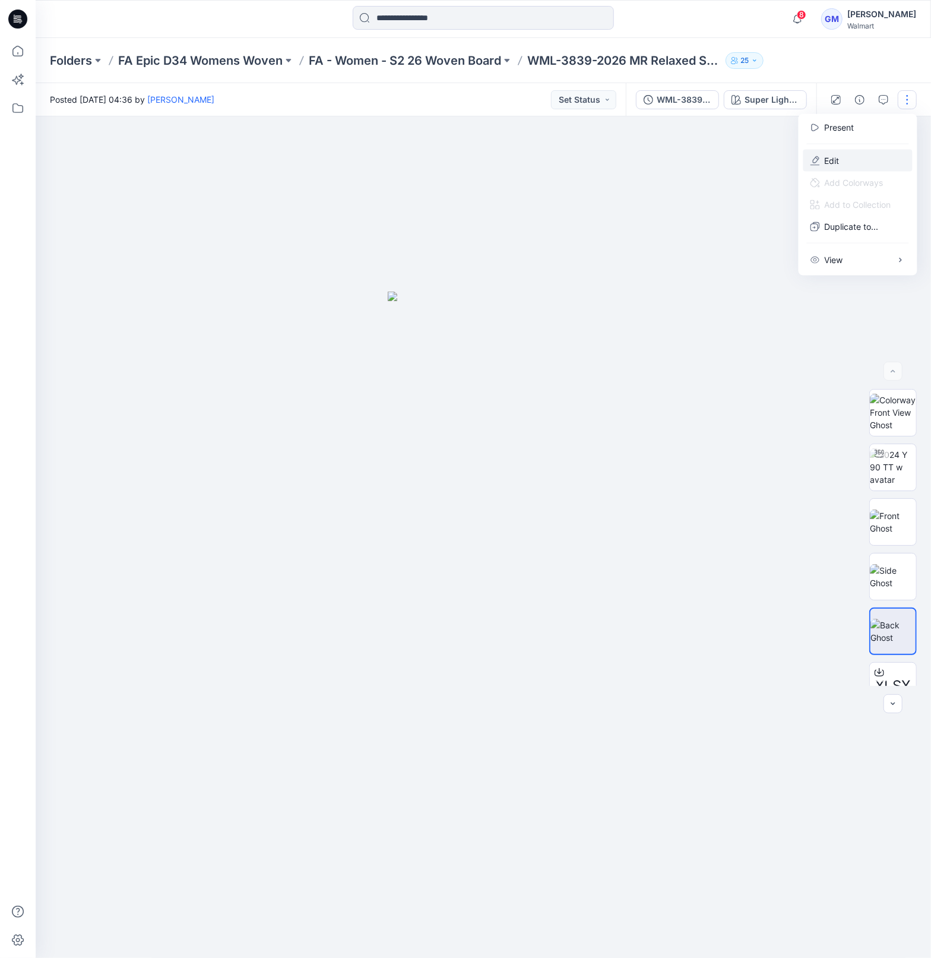
click at [860, 156] on button "Edit" at bounding box center [858, 161] width 109 height 22
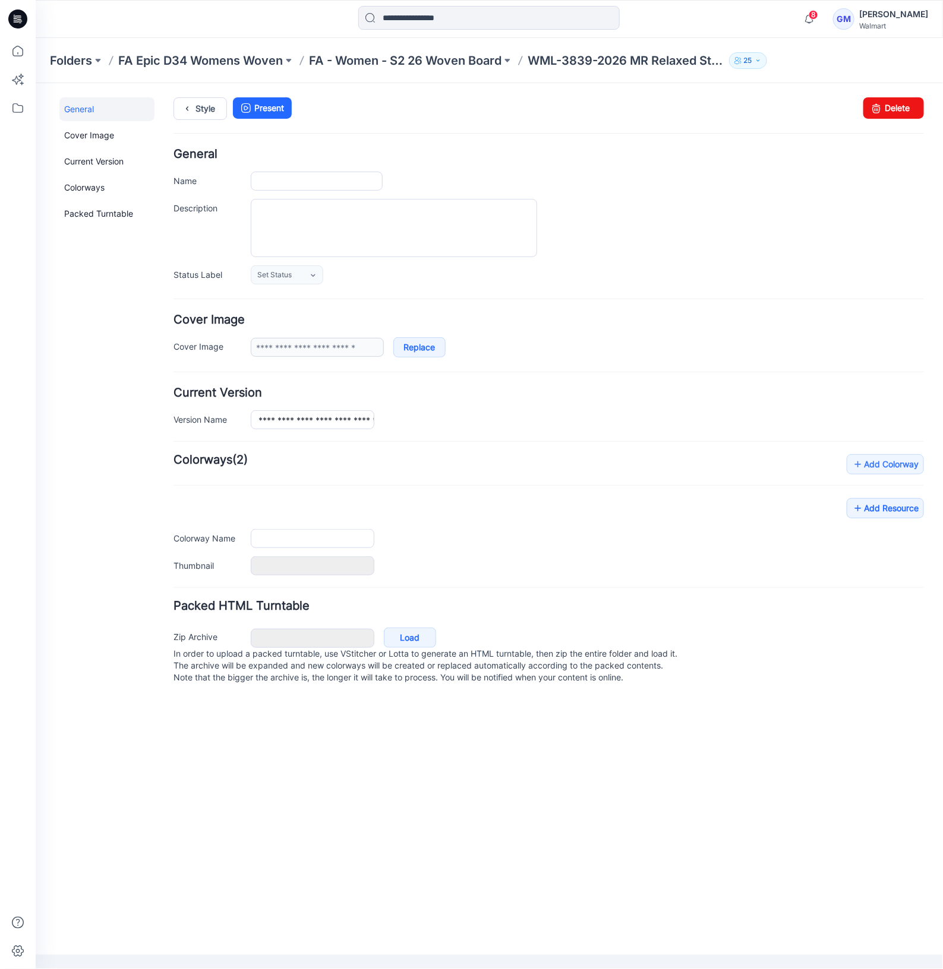
type input "**********"
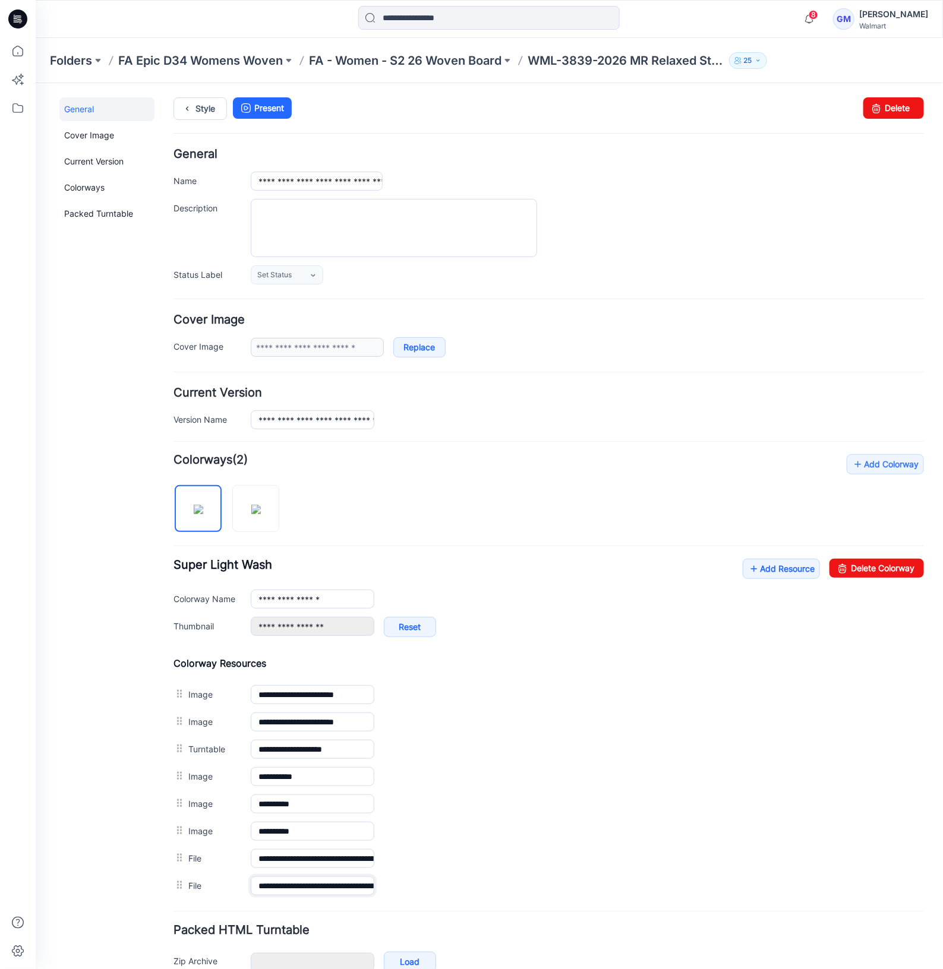
scroll to position [0, 77]
drag, startPoint x: 336, startPoint y: 887, endPoint x: 537, endPoint y: 900, distance: 201.2
click at [551, 907] on form "**********" at bounding box center [548, 580] width 750 height 864
click at [35, 83] on img at bounding box center [35, 83] width 0 height 0
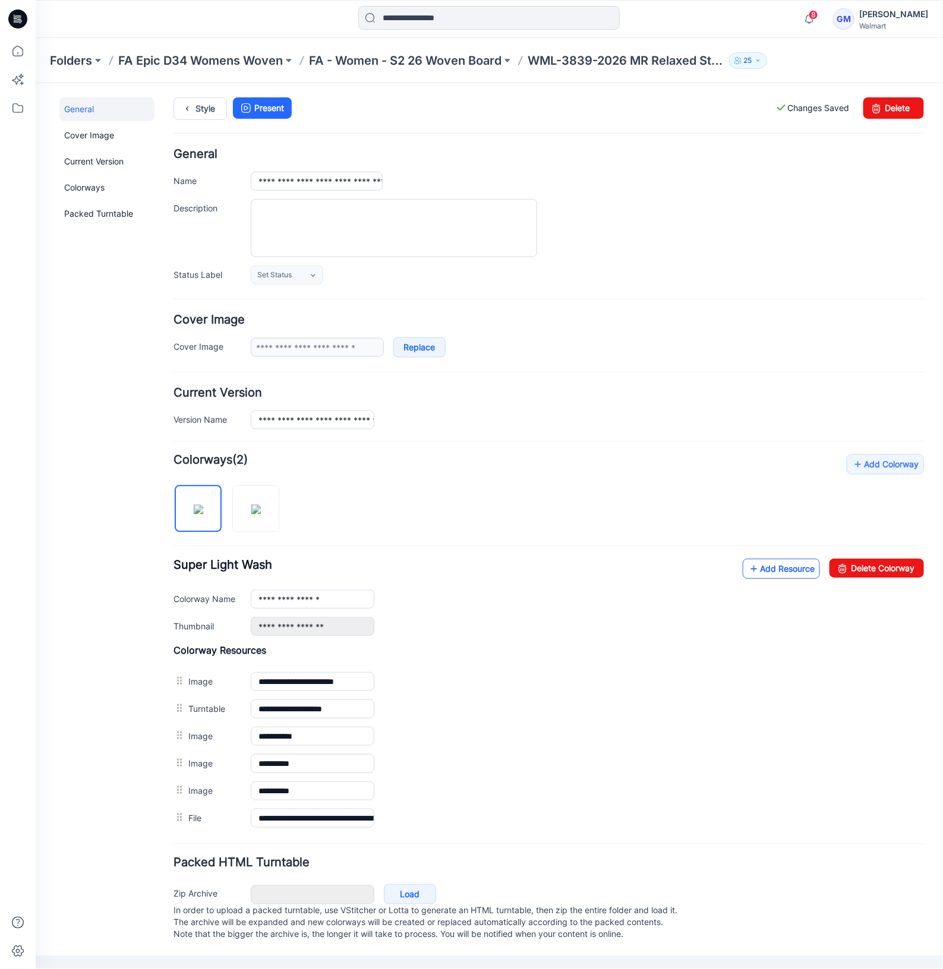
click at [778, 567] on link "Add Resource" at bounding box center [780, 568] width 77 height 20
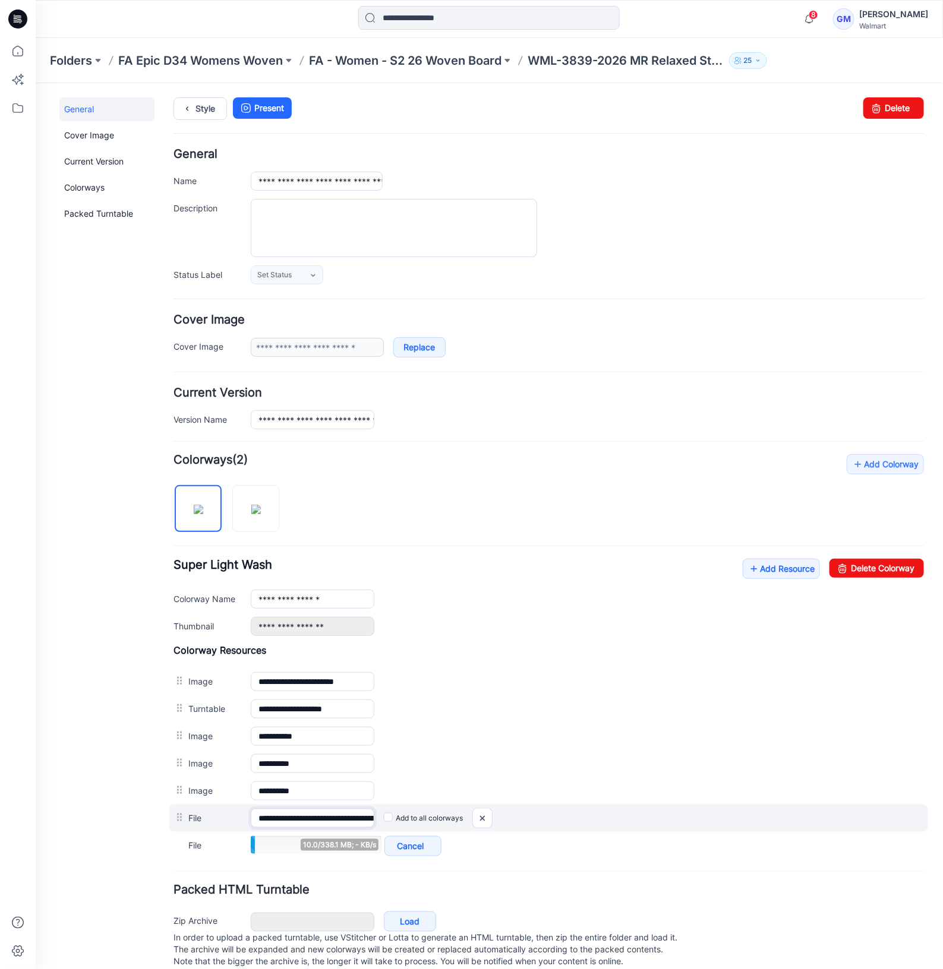
scroll to position [0, 197]
drag, startPoint x: 315, startPoint y: 810, endPoint x: 575, endPoint y: 823, distance: 260.5
click at [575, 823] on div "**********" at bounding box center [548, 817] width 759 height 27
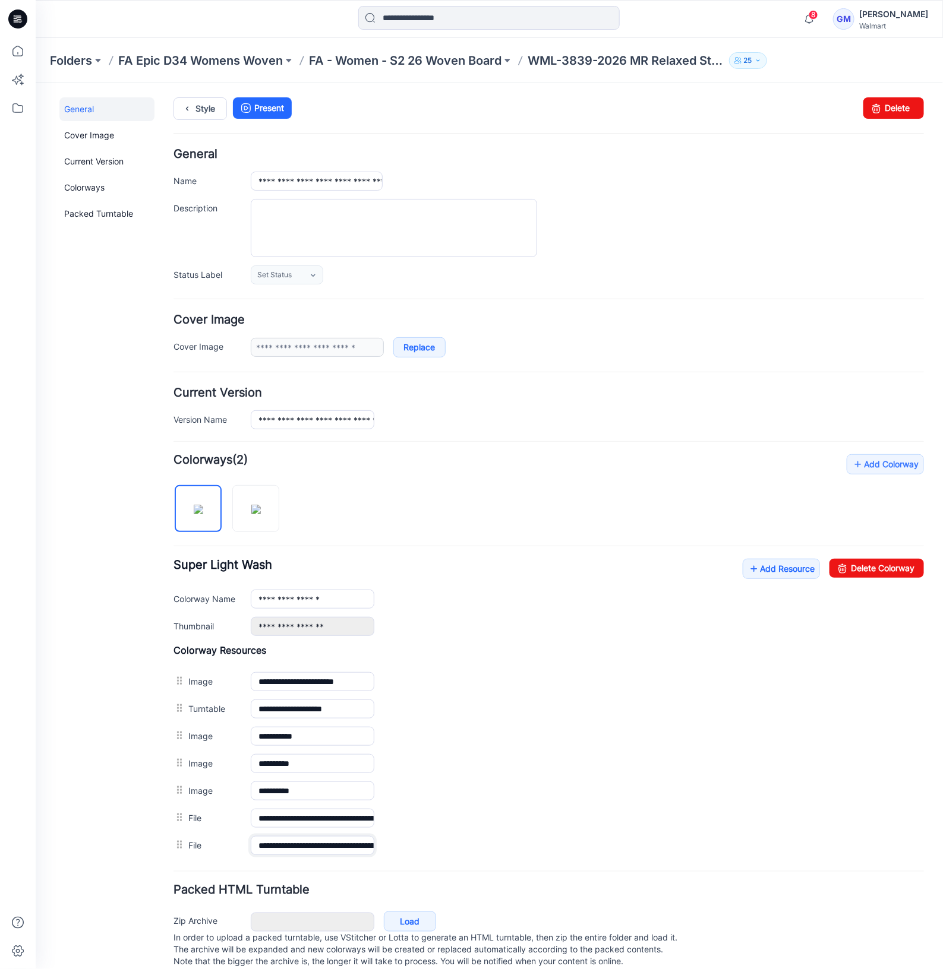
scroll to position [0, 80]
drag, startPoint x: 336, startPoint y: 846, endPoint x: 664, endPoint y: 871, distance: 329.4
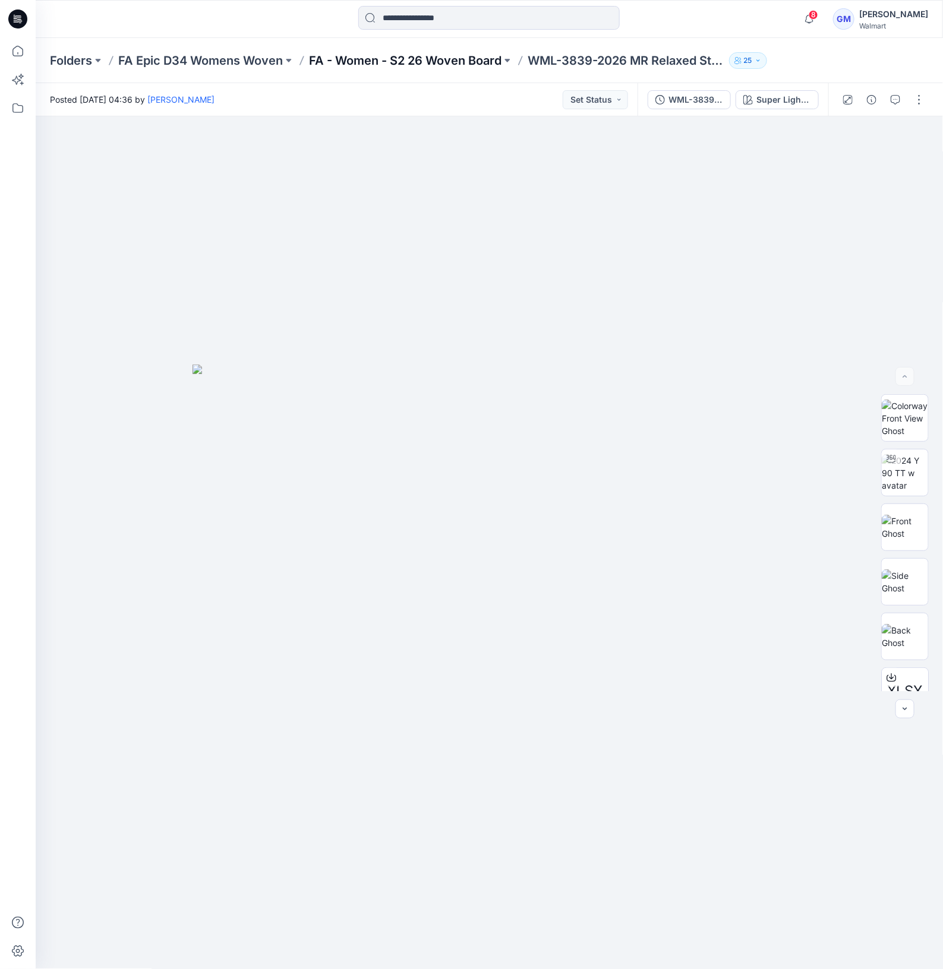
click at [428, 61] on p "FA - Women - S2 26 Woven Board" at bounding box center [405, 60] width 192 height 17
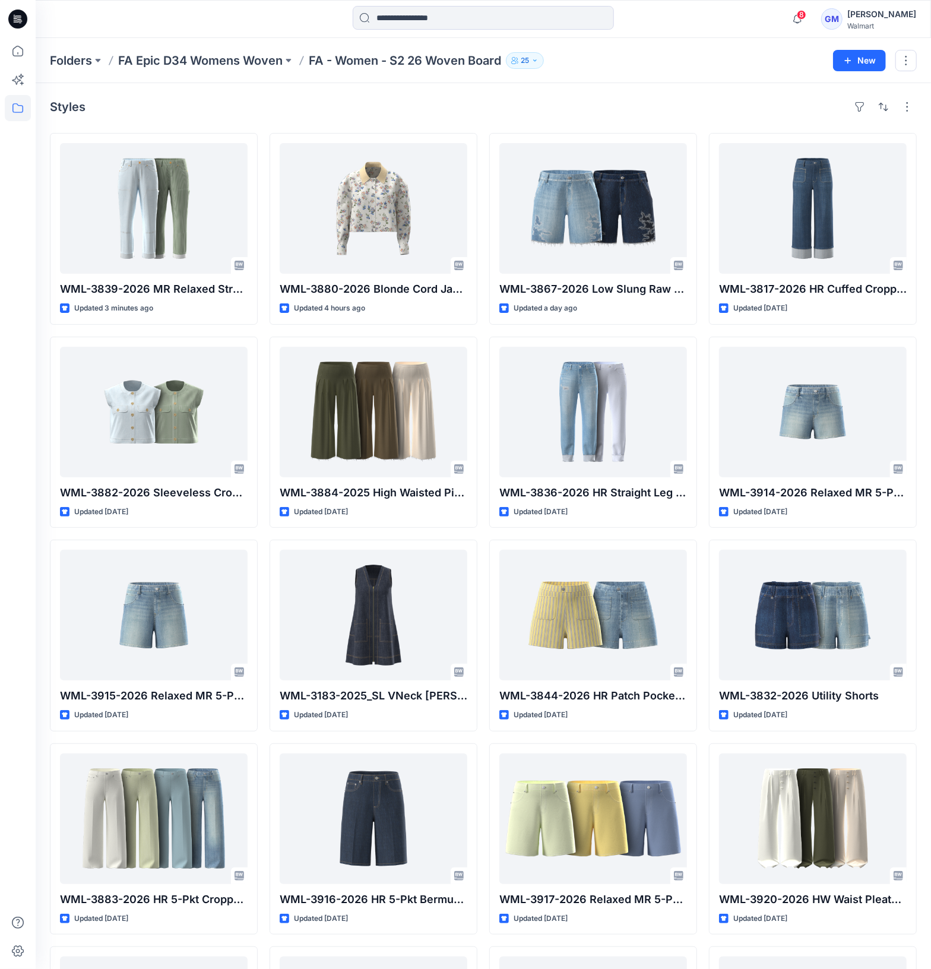
click at [669, 90] on div "Styles WML-3839-2026 MR Relaxed Straight [PERSON_NAME] Updated 3 minutes ago WM…" at bounding box center [484, 741] width 896 height 1316
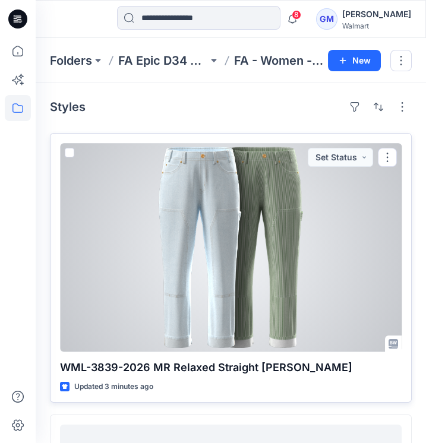
click at [257, 285] on div at bounding box center [231, 247] width 342 height 209
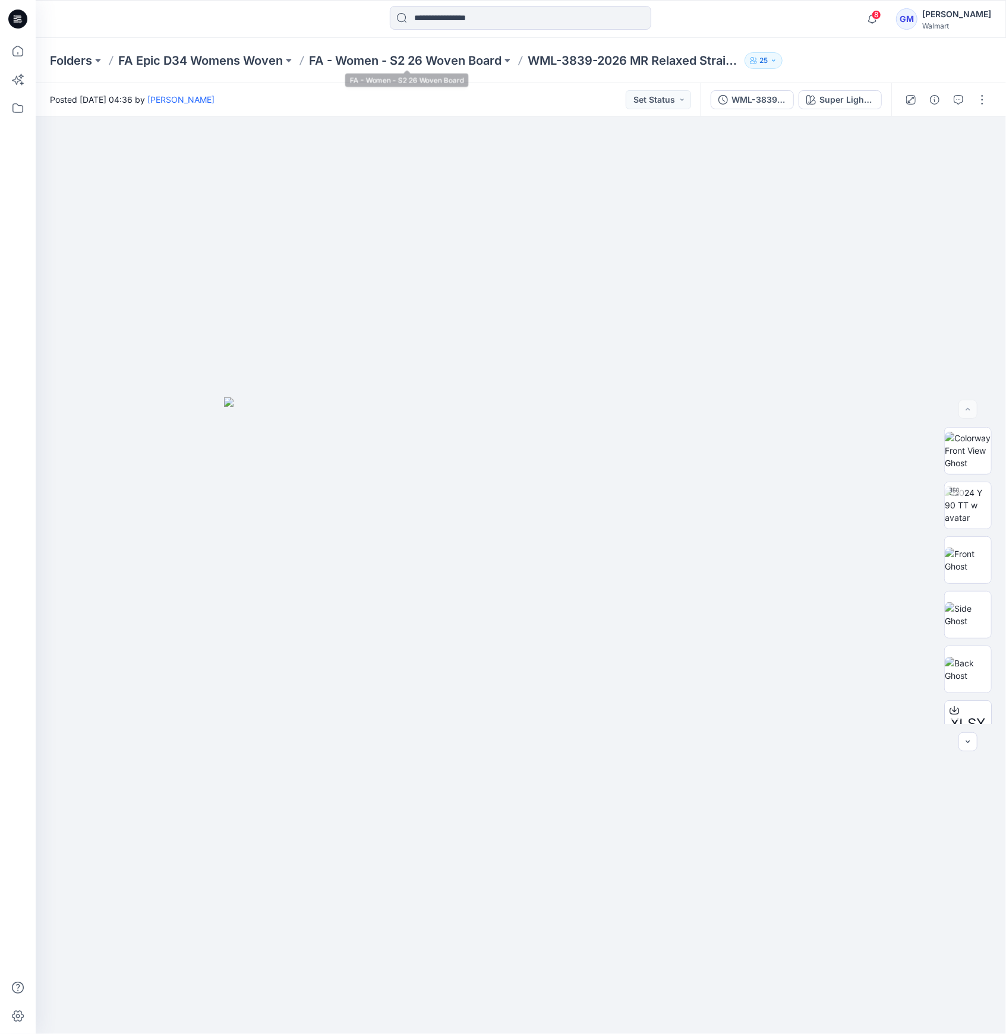
click at [467, 45] on div "Folders FA Epic D34 Womens Woven FA - Women - S2 26 Woven Board WML-3839-2026 M…" at bounding box center [521, 60] width 970 height 45
click at [473, 52] on p "FA - Women - S2 26 Woven Board" at bounding box center [405, 60] width 192 height 17
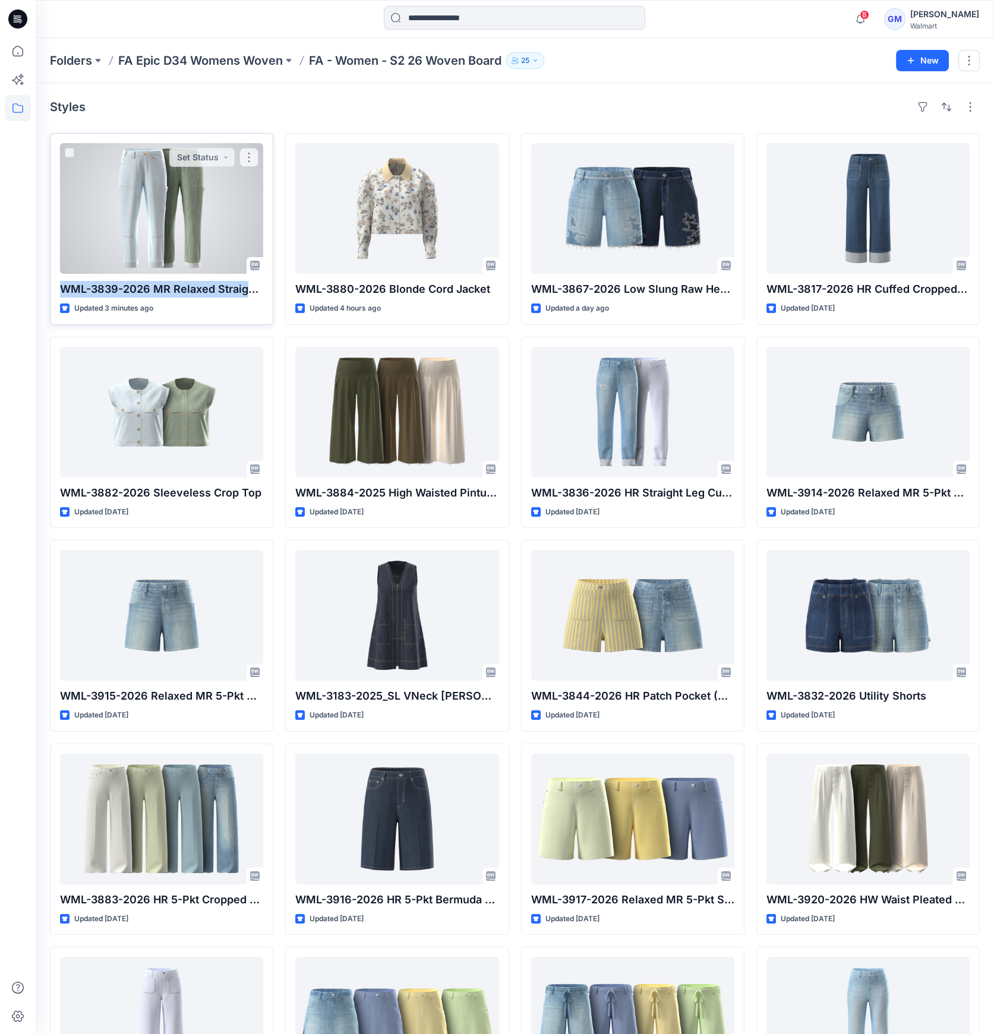
drag, startPoint x: 59, startPoint y: 286, endPoint x: 260, endPoint y: 290, distance: 200.8
click at [262, 290] on div "WML-3839-2026 MR Relaxed Straight [PERSON_NAME] Updated 3 minutes ago Set Status" at bounding box center [161, 229] width 223 height 192
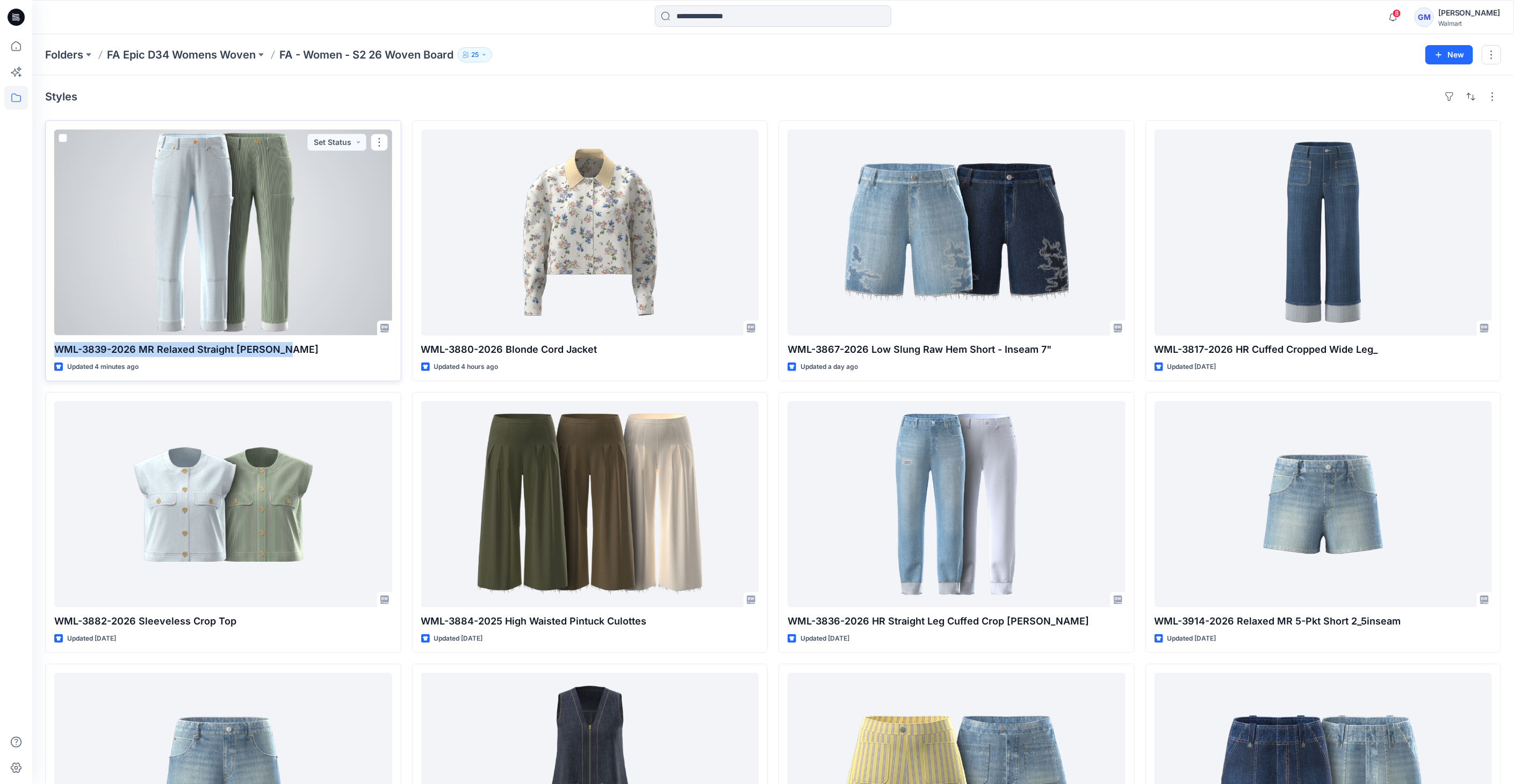
drag, startPoint x: 292, startPoint y: 354, endPoint x: 58, endPoint y: 350, distance: 234.0
click at [58, 350] on p "WML-3839-2026 MR Relaxed Straight [PERSON_NAME]" at bounding box center [223, 349] width 338 height 15
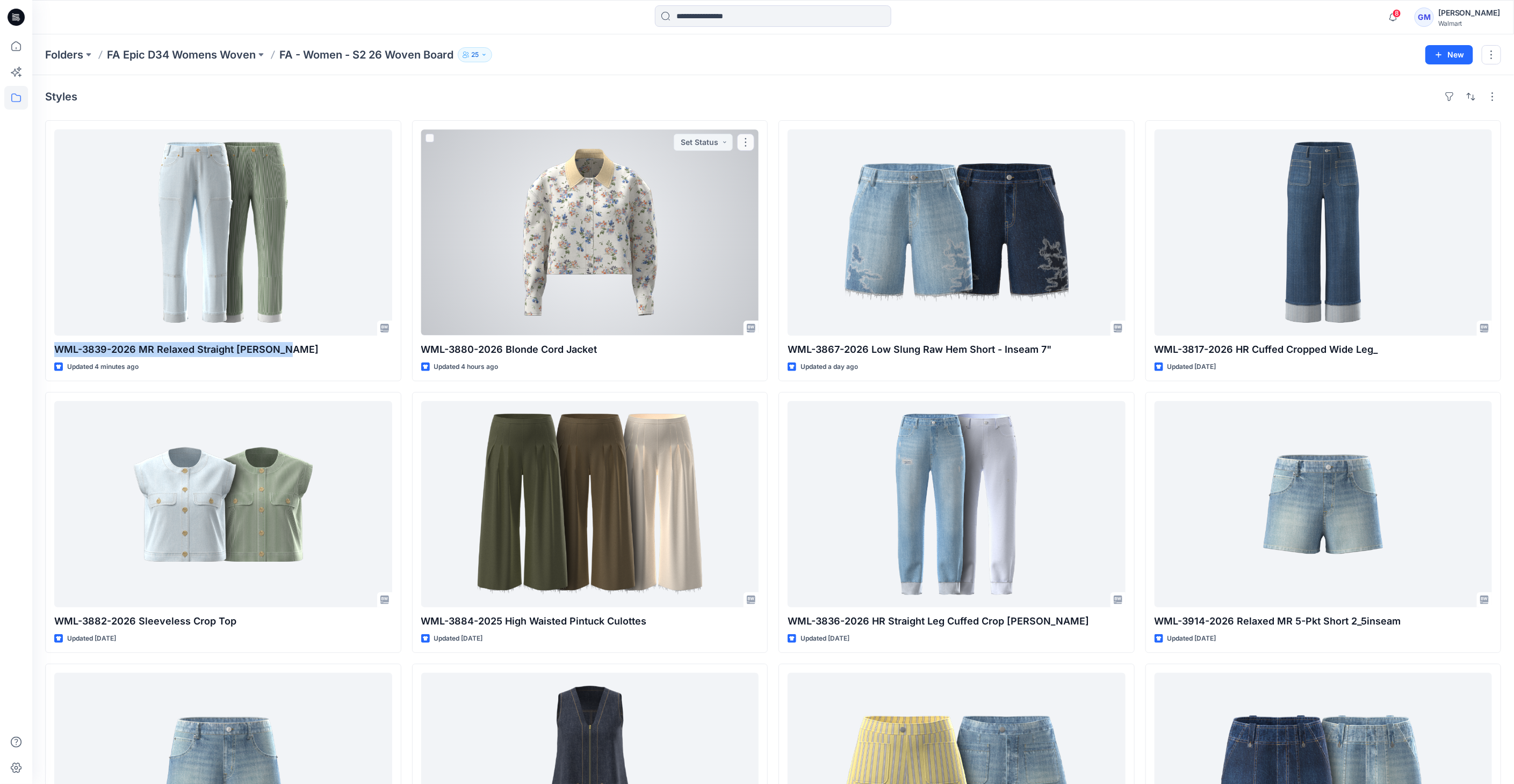
copy p "WML-3839-2026 MR Relaxed Straight [PERSON_NAME]"
